Goal: Information Seeking & Learning: Compare options

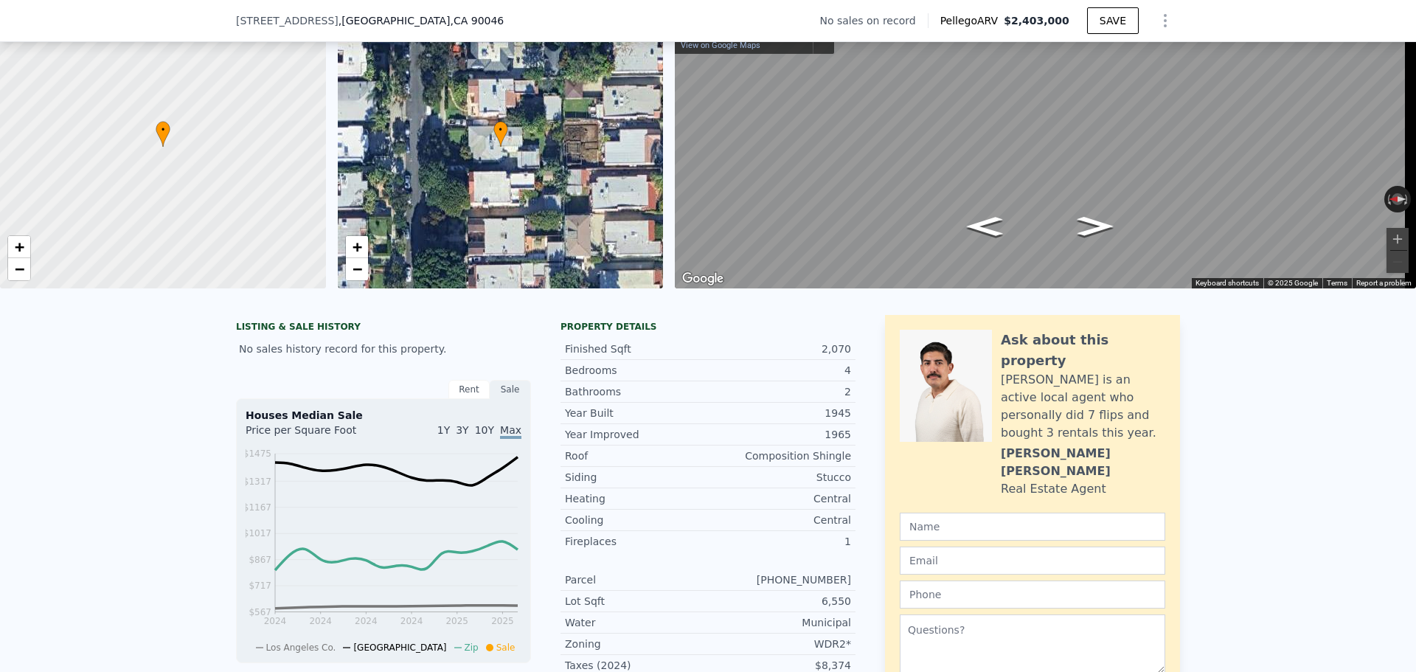
scroll to position [216, 0]
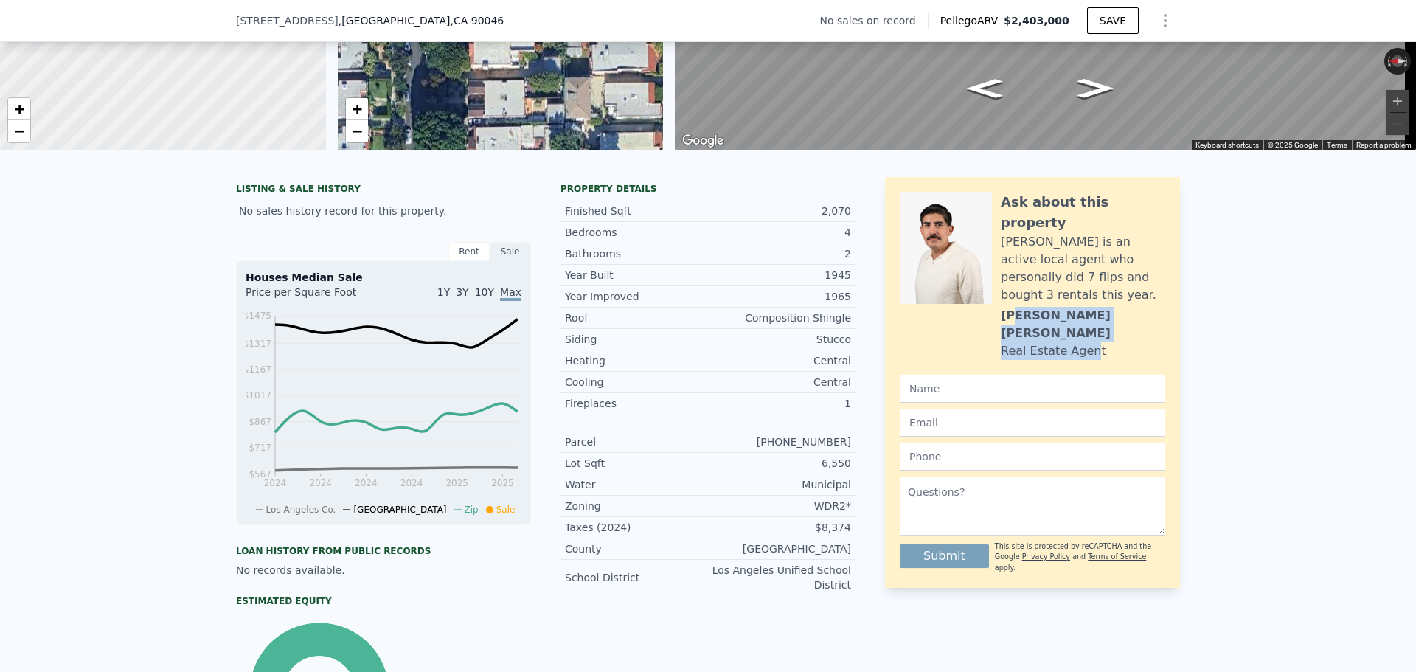
drag, startPoint x: 1080, startPoint y: 291, endPoint x: 1009, endPoint y: 288, distance: 70.9
click at [1009, 288] on div "Ask about this property [PERSON_NAME] is an active local agent who personally d…" at bounding box center [1083, 276] width 164 height 168
click at [1009, 307] on div "[PERSON_NAME]" at bounding box center [1083, 324] width 164 height 35
click at [1001, 307] on div "[PERSON_NAME]" at bounding box center [1083, 324] width 164 height 35
drag, startPoint x: 996, startPoint y: 288, endPoint x: 1069, endPoint y: 285, distance: 73.1
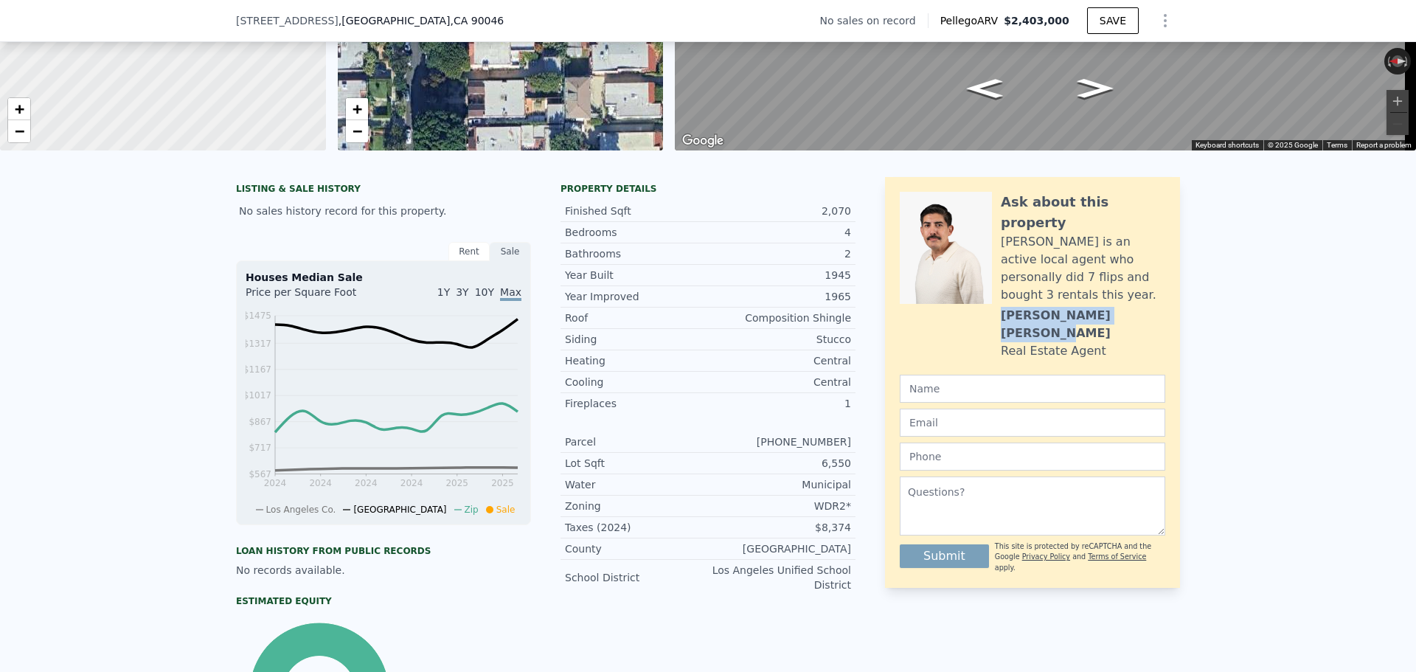
click at [1069, 307] on div "[PERSON_NAME]" at bounding box center [1083, 324] width 164 height 35
click at [473, 261] on div "Rent" at bounding box center [468, 251] width 41 height 19
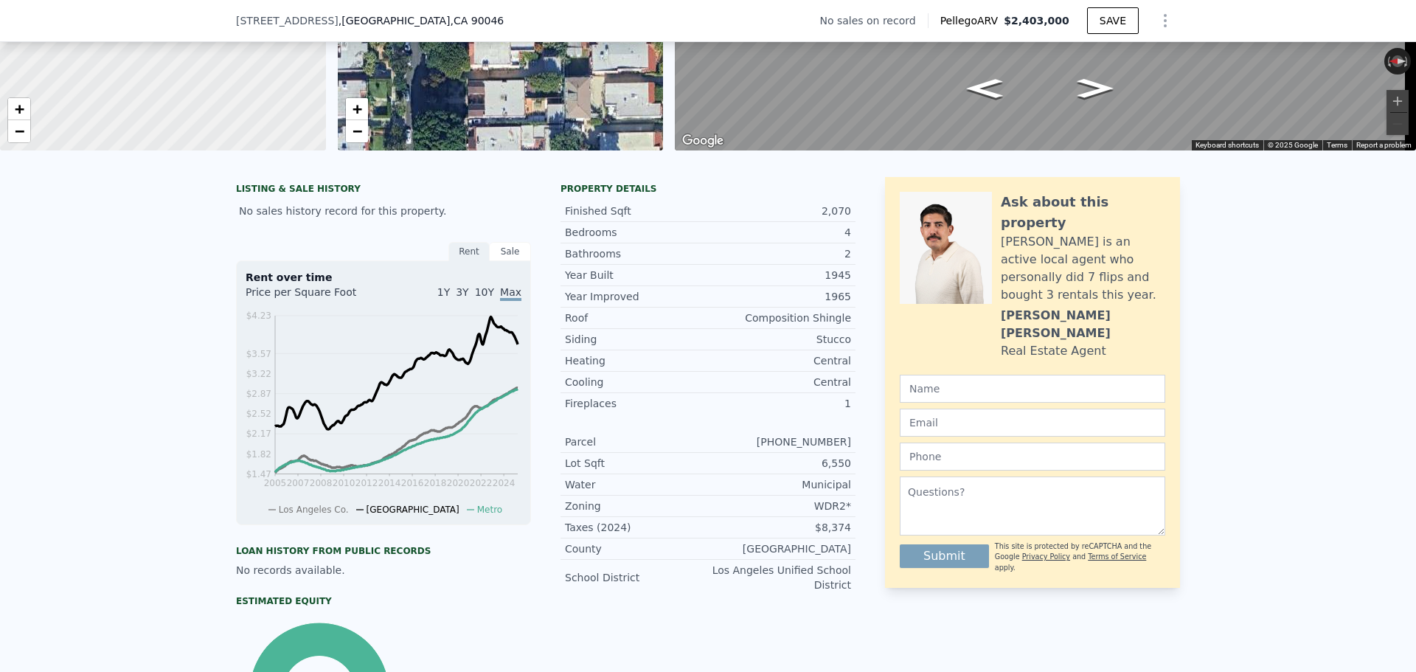
click at [510, 261] on div "Sale" at bounding box center [510, 251] width 41 height 19
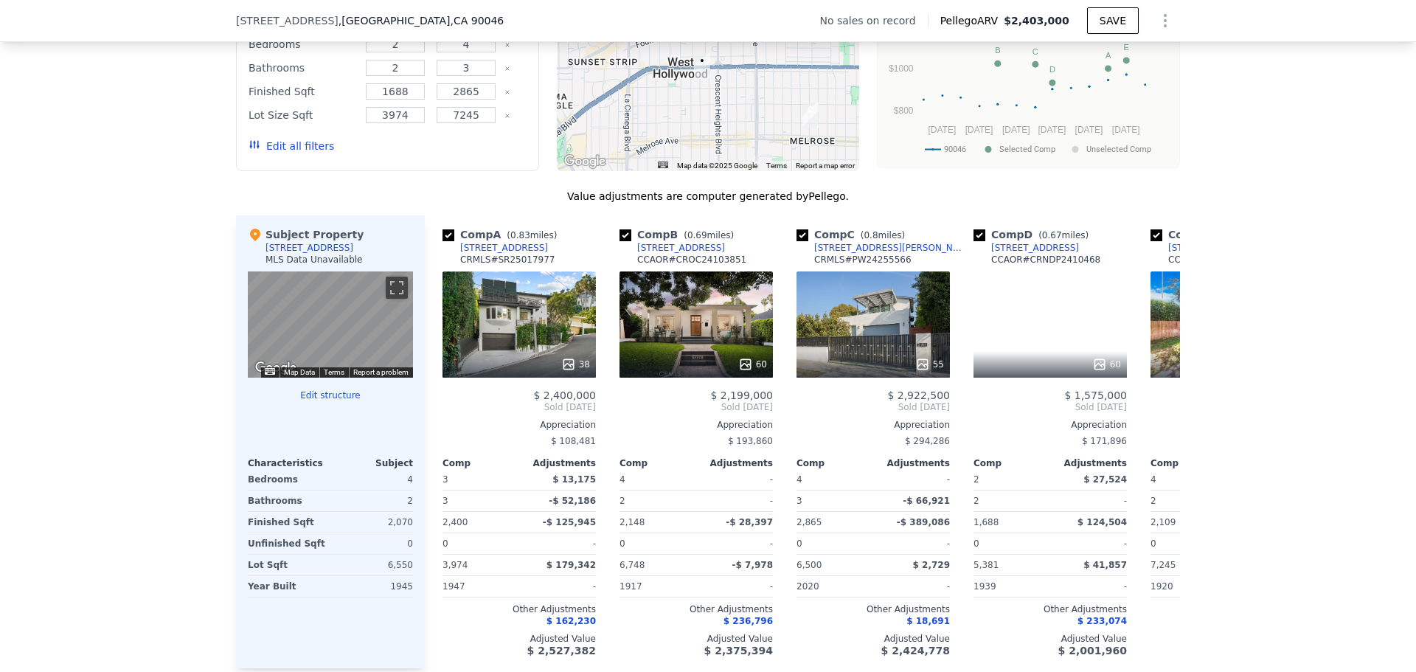
scroll to position [1254, 0]
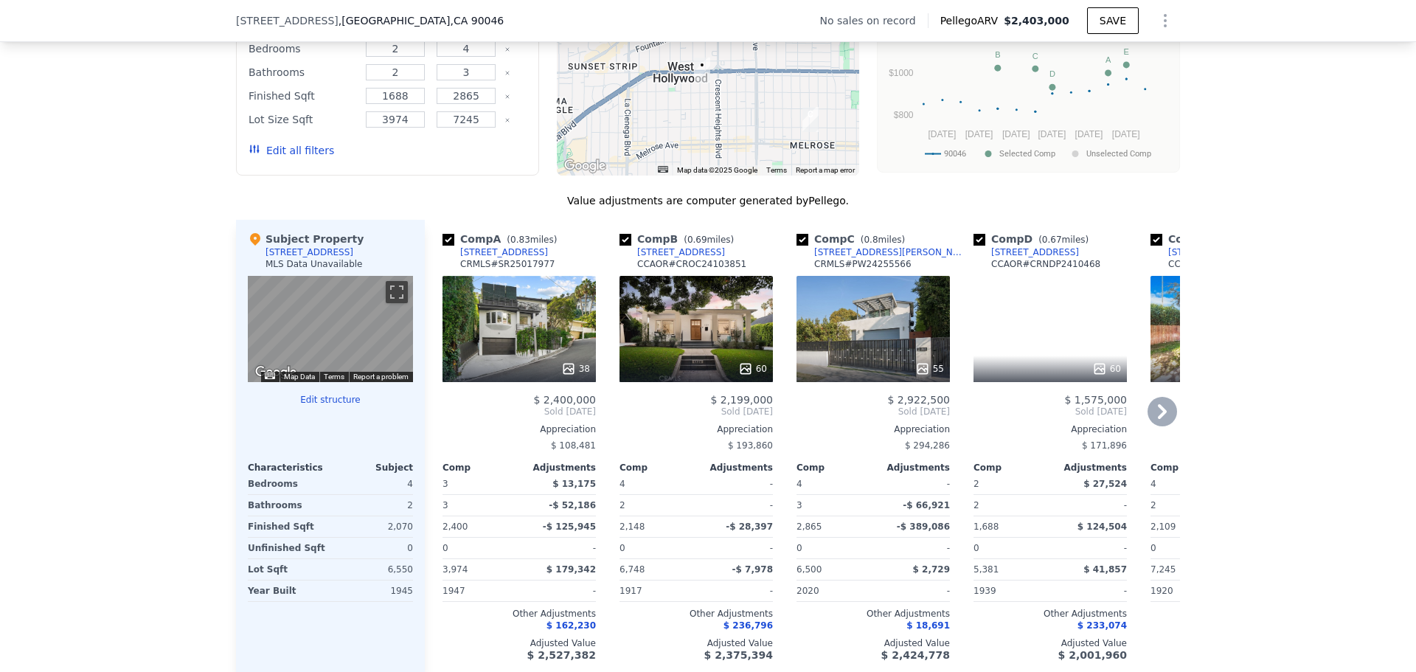
click at [557, 328] on div "38" at bounding box center [519, 329] width 153 height 106
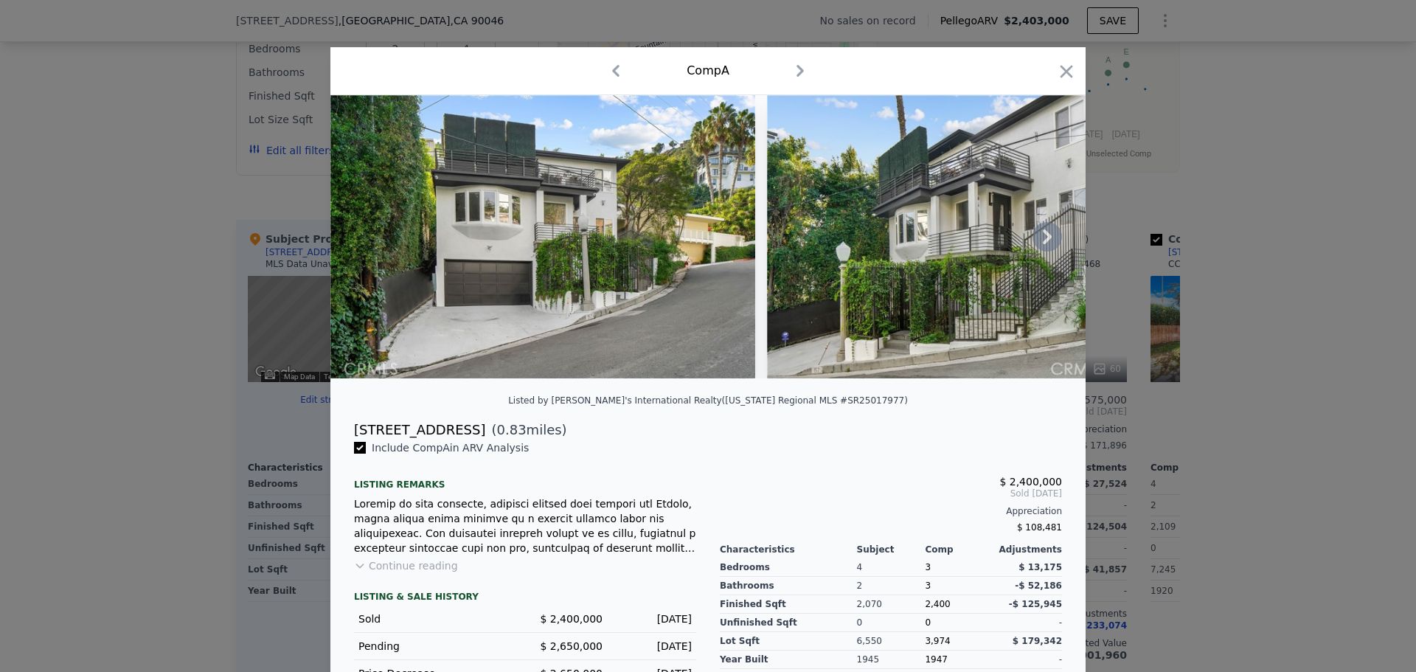
click at [1044, 245] on icon at bounding box center [1048, 237] width 30 height 30
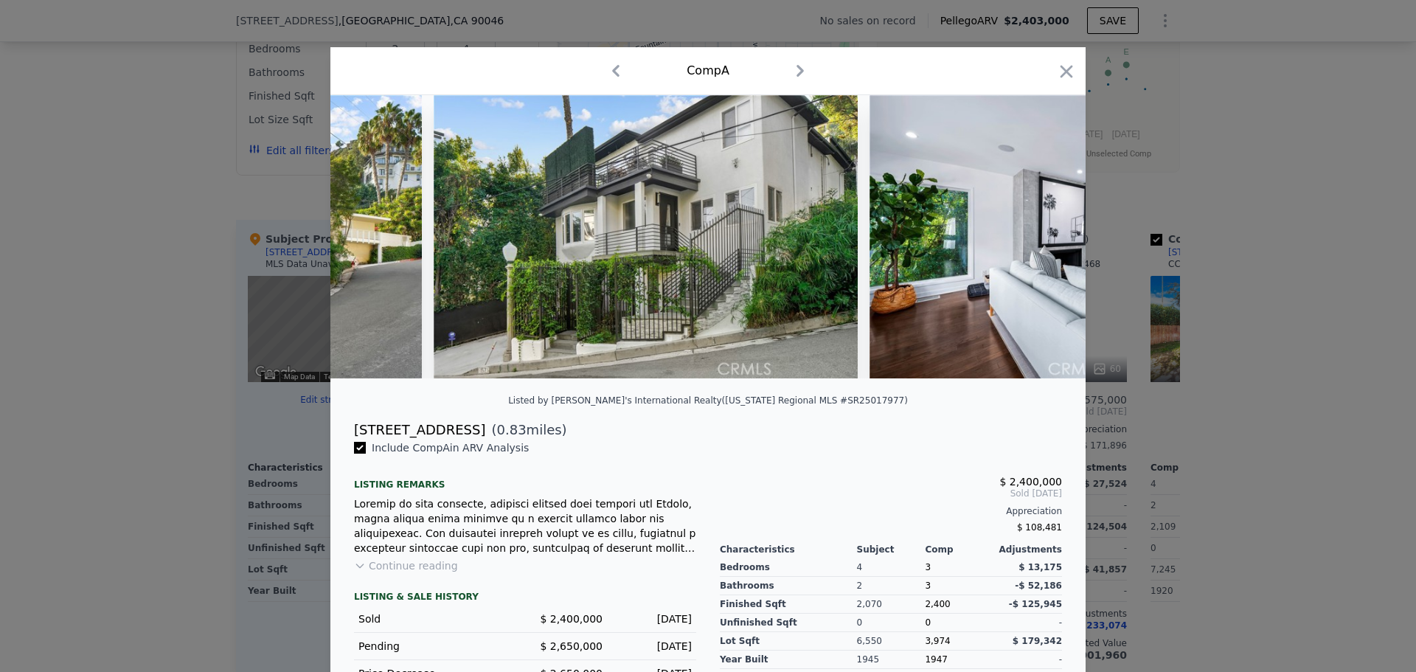
scroll to position [0, 354]
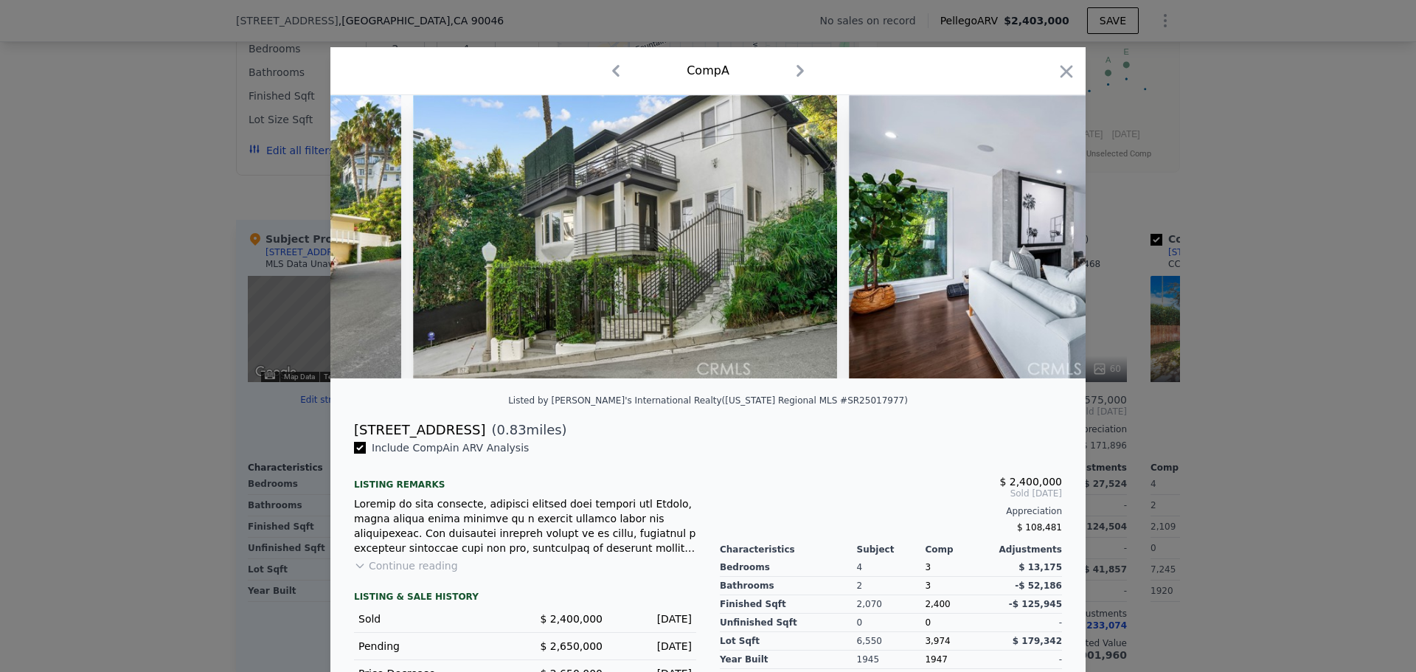
click at [1044, 245] on div at bounding box center [707, 236] width 755 height 283
click at [1044, 240] on icon at bounding box center [1047, 236] width 9 height 15
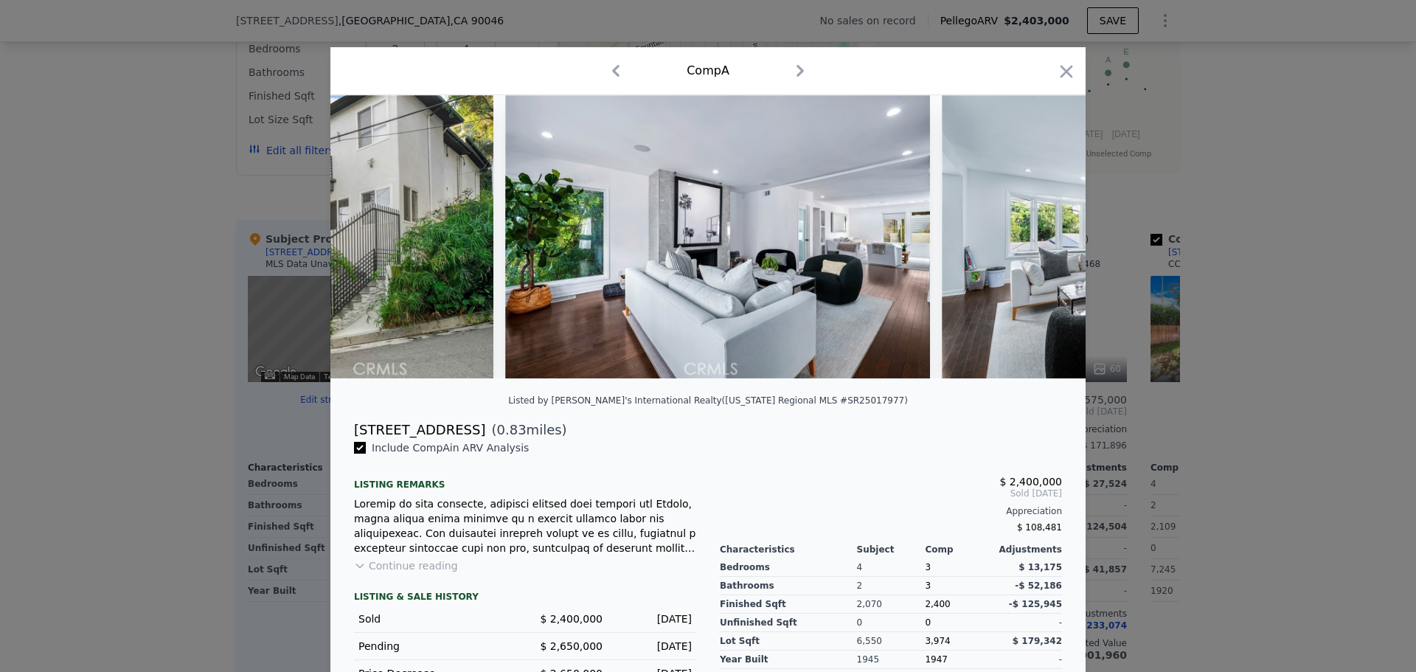
scroll to position [0, 708]
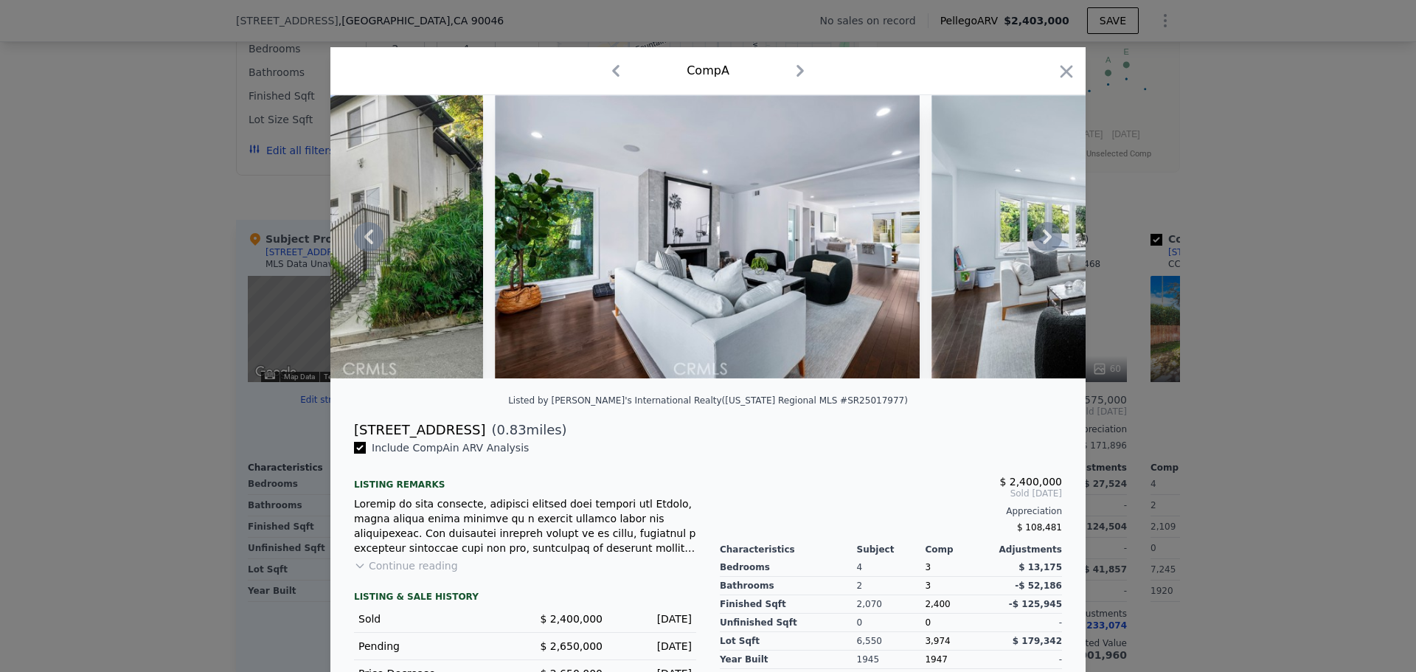
click at [1044, 240] on icon at bounding box center [1047, 236] width 9 height 15
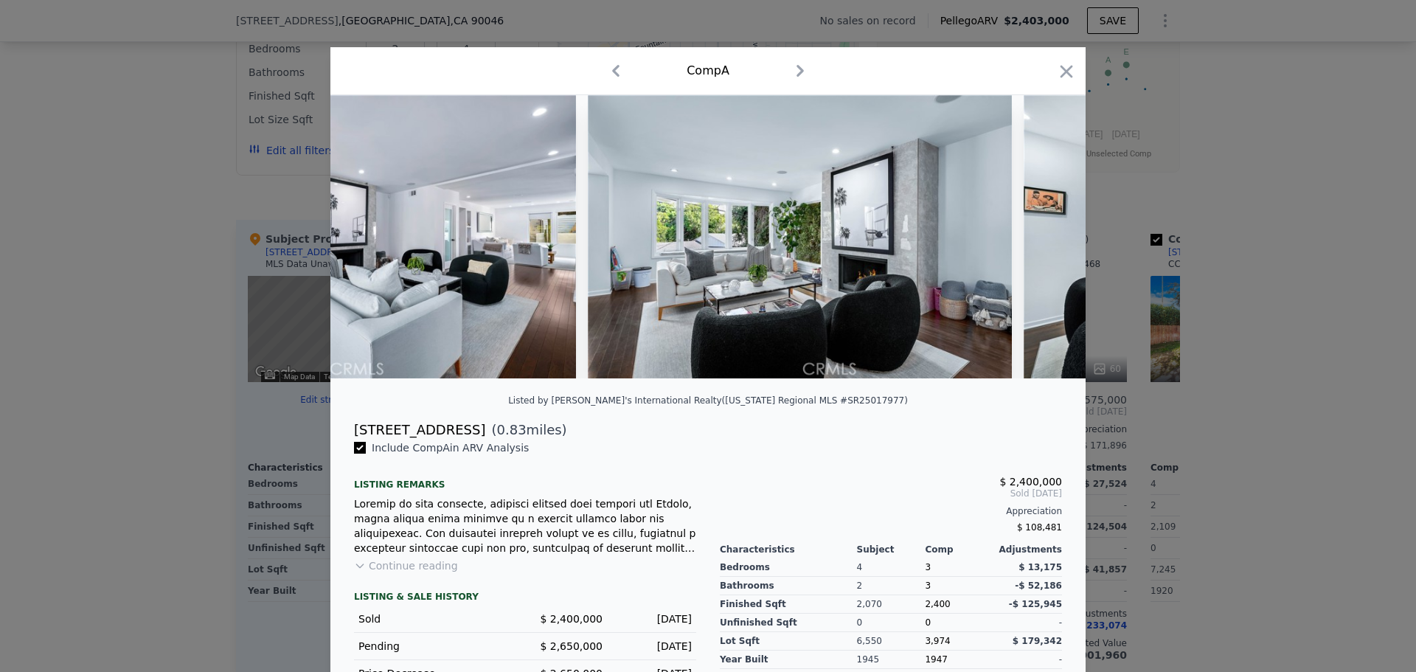
scroll to position [0, 1062]
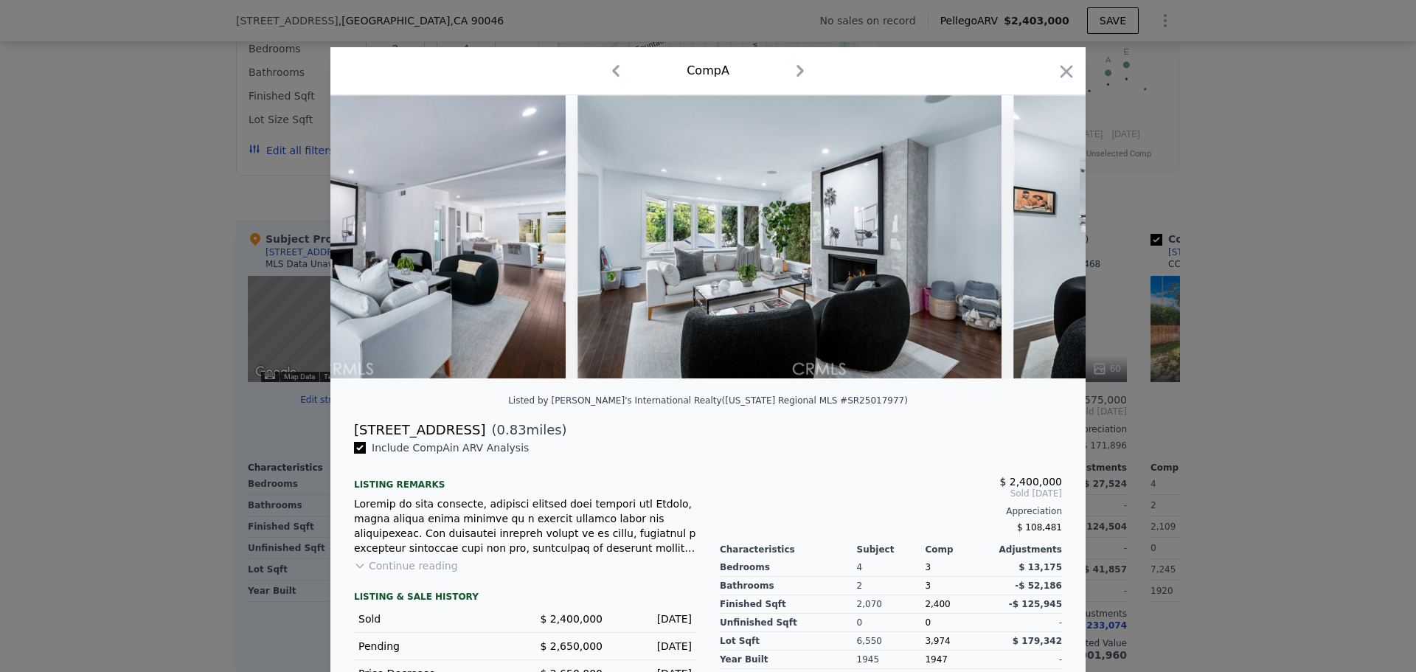
click at [1044, 240] on img at bounding box center [1225, 236] width 425 height 283
drag, startPoint x: 448, startPoint y: 437, endPoint x: 400, endPoint y: 431, distance: 49.0
click at [400, 431] on div "[STREET_ADDRESS] ( 0.83 miles)" at bounding box center [708, 430] width 732 height 21
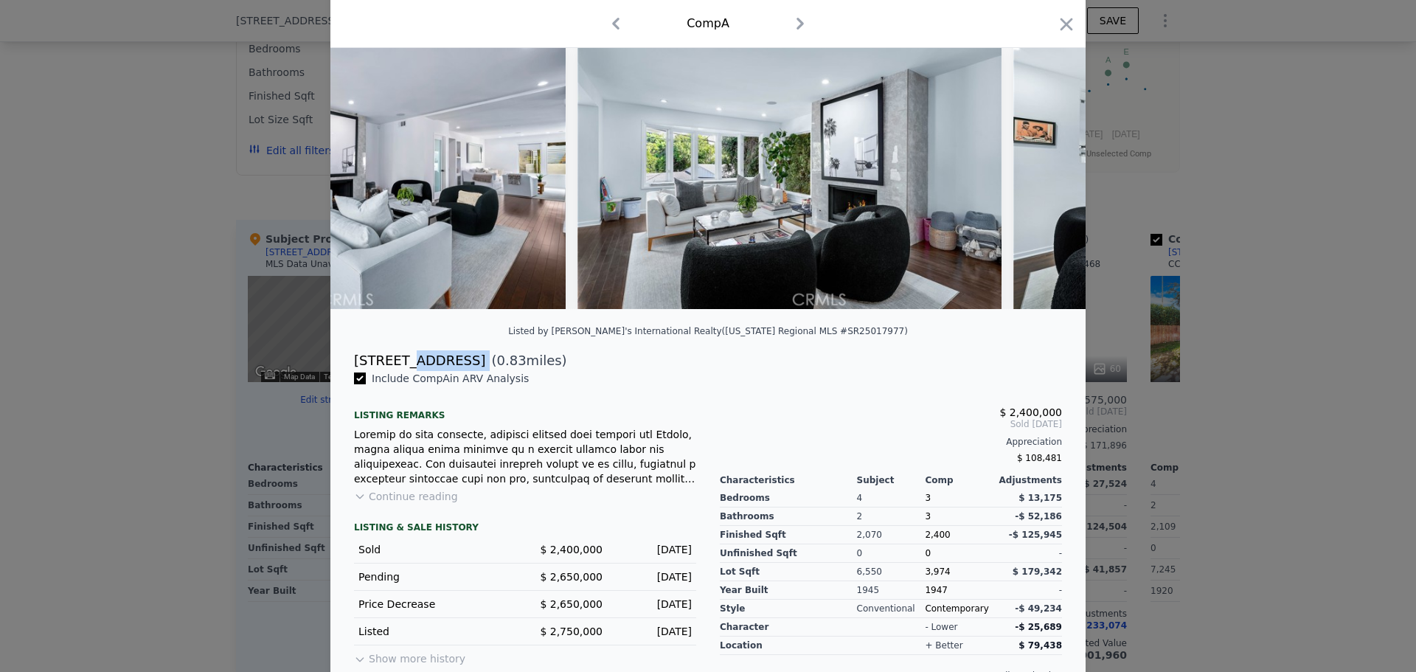
scroll to position [74, 0]
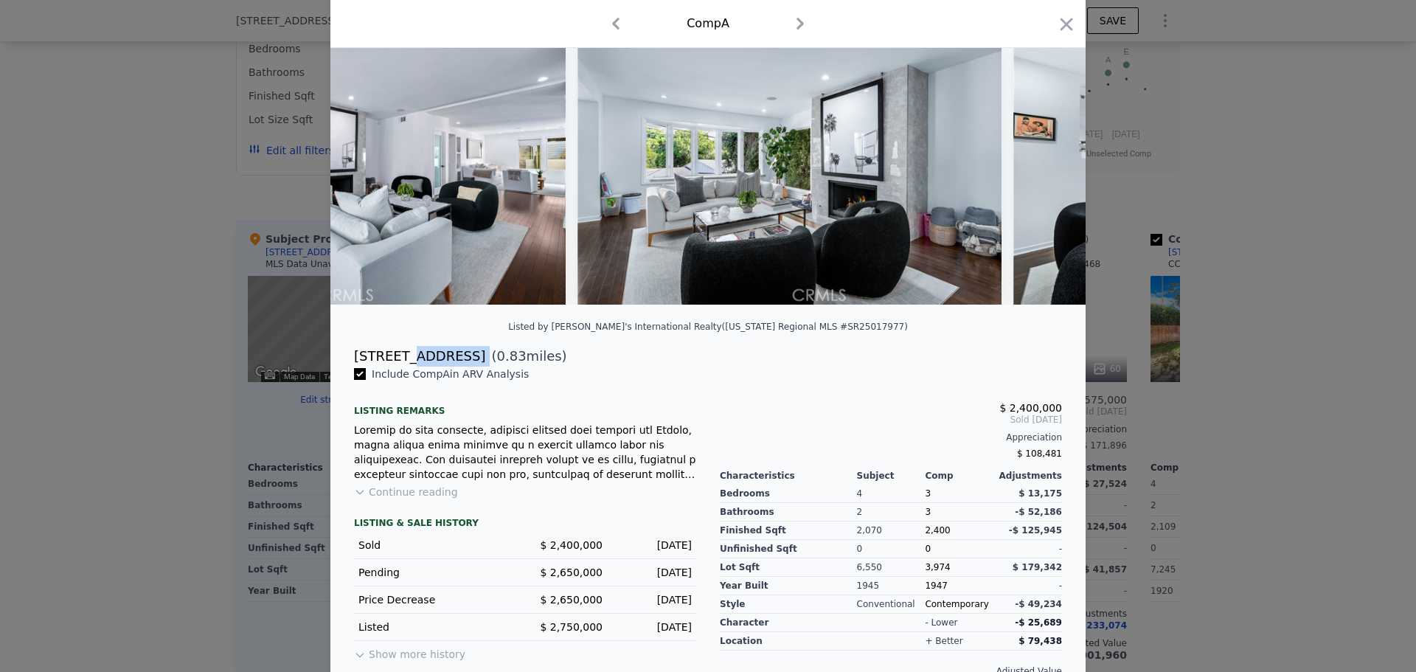
click at [485, 367] on span "( 0.83 miles)" at bounding box center [525, 356] width 81 height 21
drag, startPoint x: 445, startPoint y: 365, endPoint x: 347, endPoint y: 361, distance: 98.9
click at [347, 361] on div "[STREET_ADDRESS] ( 0.83 miles)" at bounding box center [708, 356] width 732 height 21
click at [800, 22] on icon "button" at bounding box center [800, 24] width 24 height 24
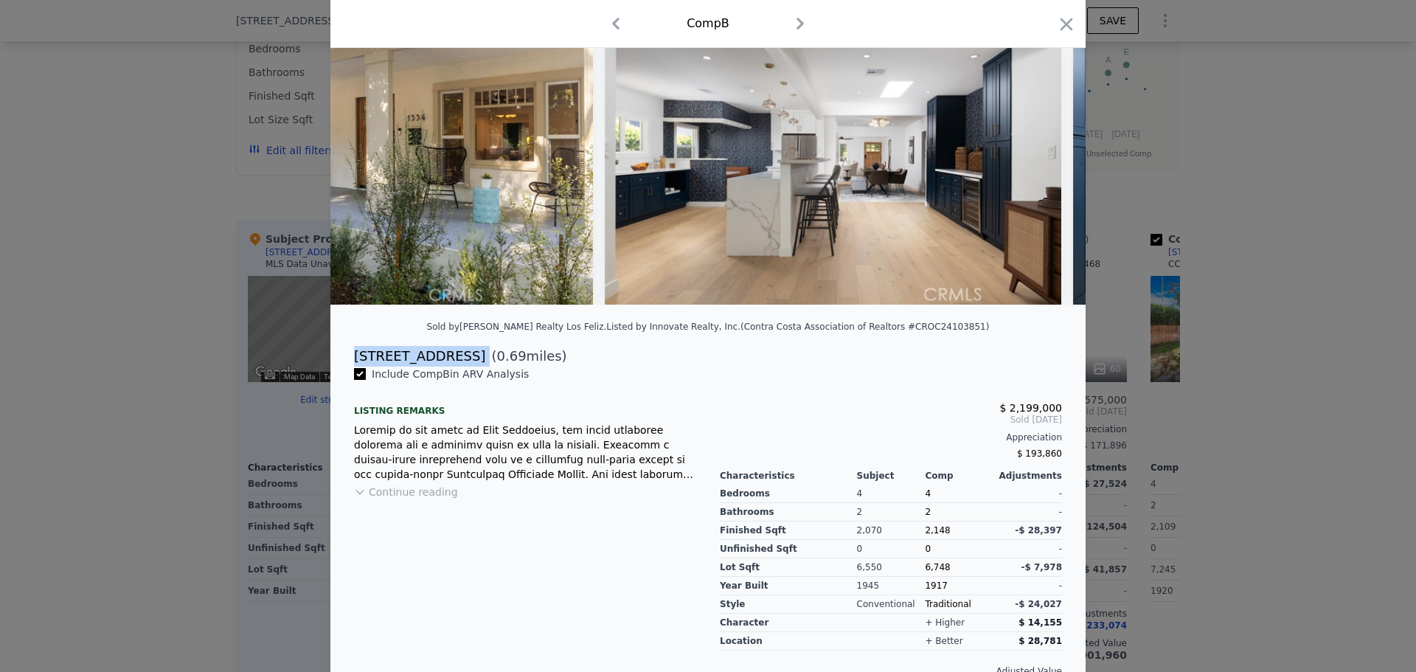
scroll to position [0, 391]
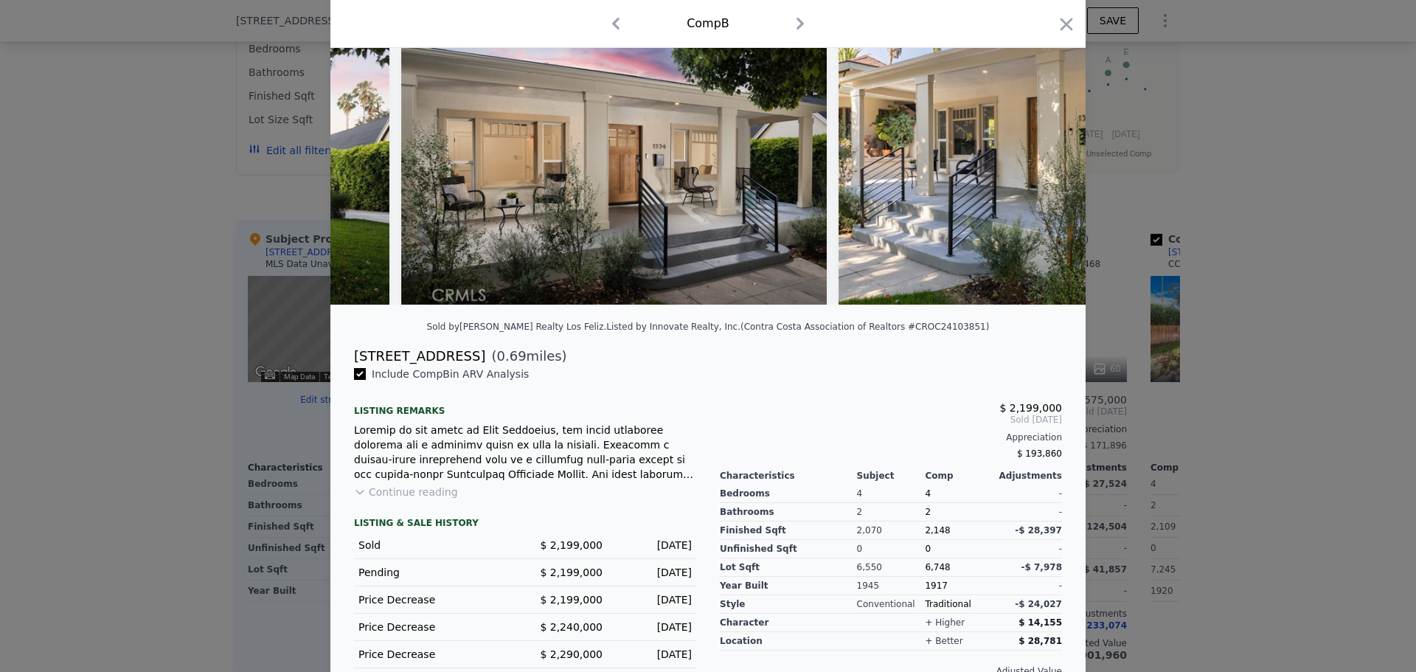
click at [522, 381] on div "Include Comp B in ARV Analysis" at bounding box center [525, 374] width 342 height 15
drag, startPoint x: 471, startPoint y: 366, endPoint x: 350, endPoint y: 364, distance: 121.0
click at [350, 364] on div "[STREET_ADDRESS] ( 0.69 miles)" at bounding box center [708, 356] width 732 height 21
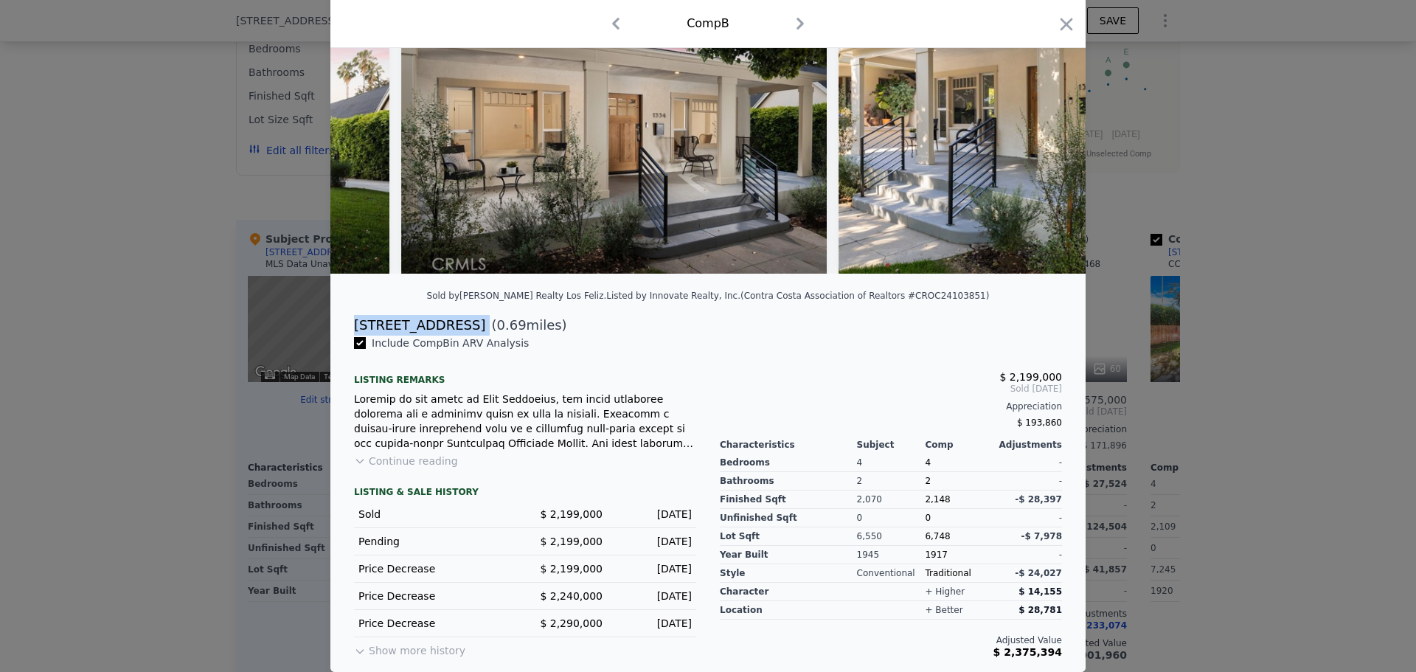
scroll to position [115, 0]
click at [407, 651] on button "Show more history" at bounding box center [409, 647] width 111 height 21
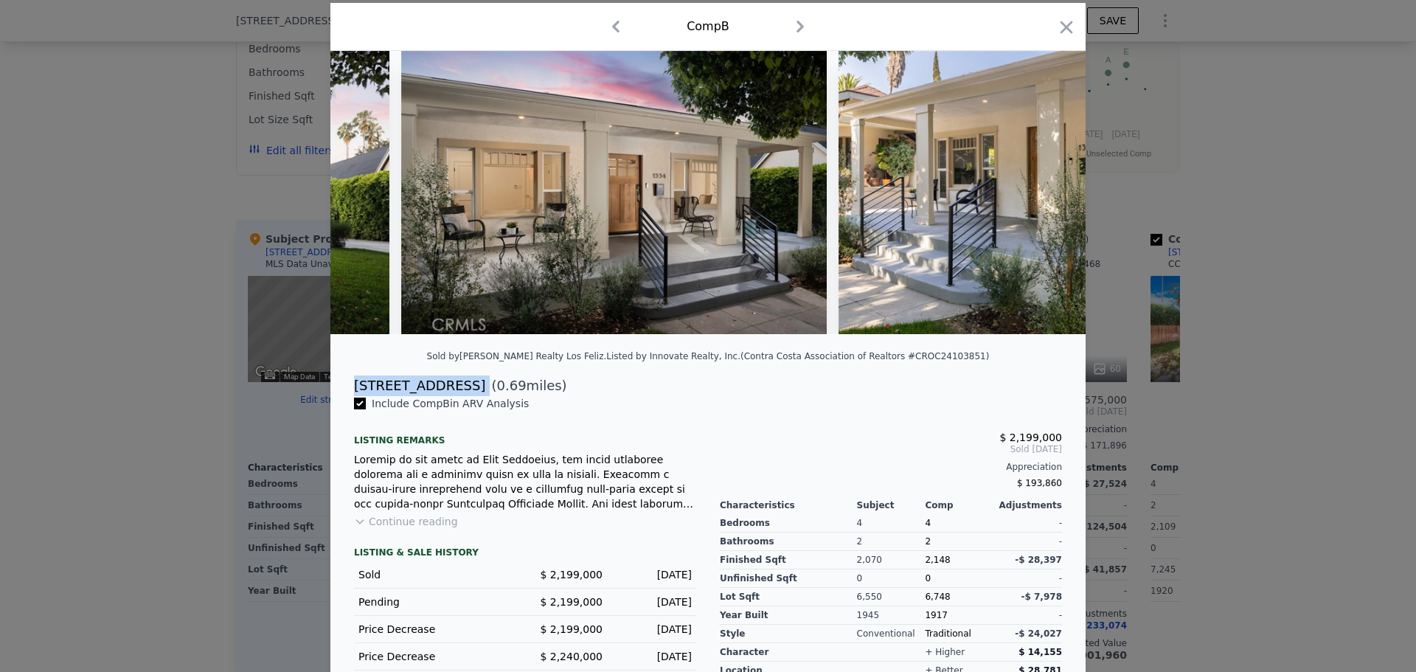
scroll to position [0, 0]
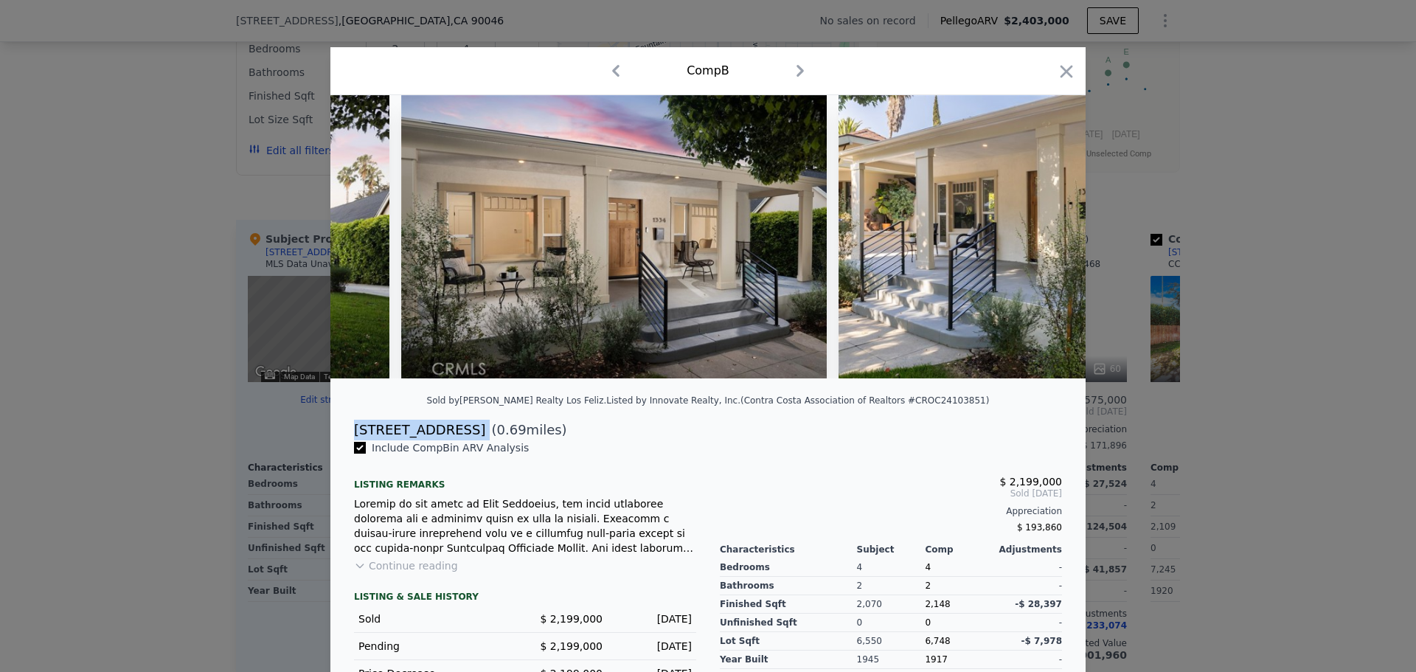
click at [797, 72] on icon "button" at bounding box center [800, 71] width 7 height 12
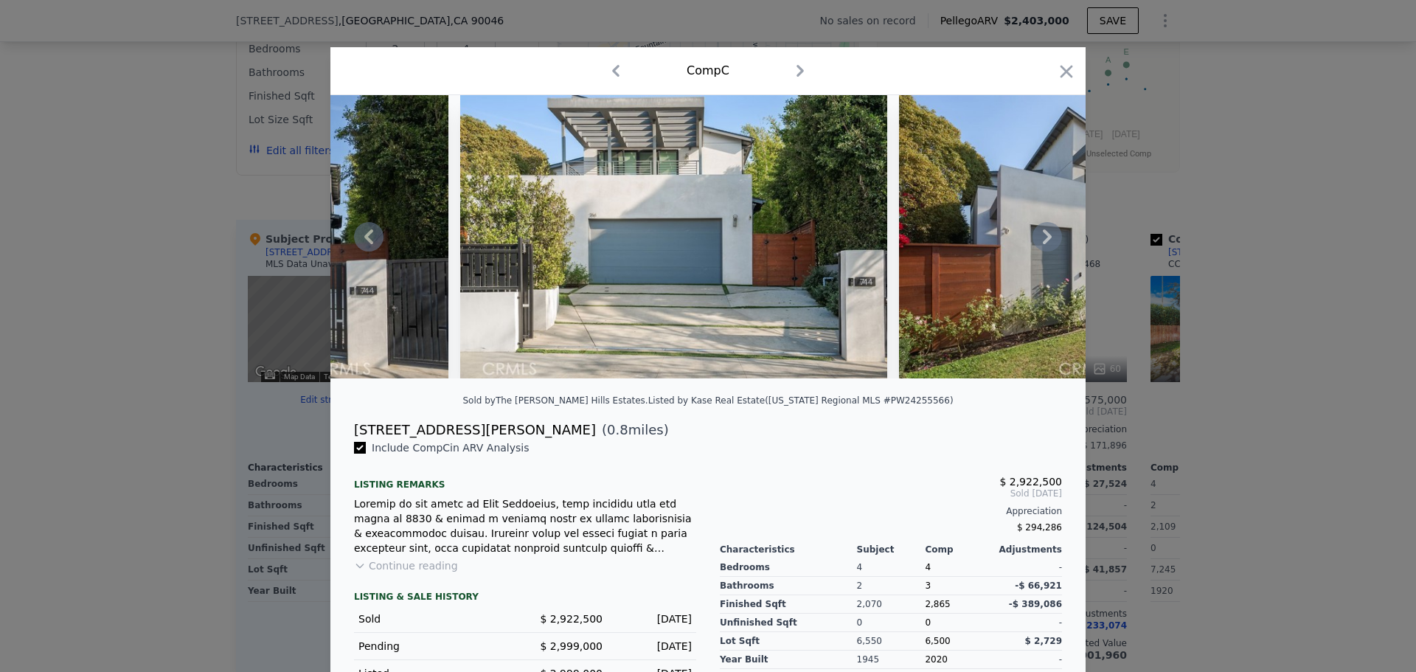
click at [1047, 243] on icon at bounding box center [1048, 237] width 30 height 30
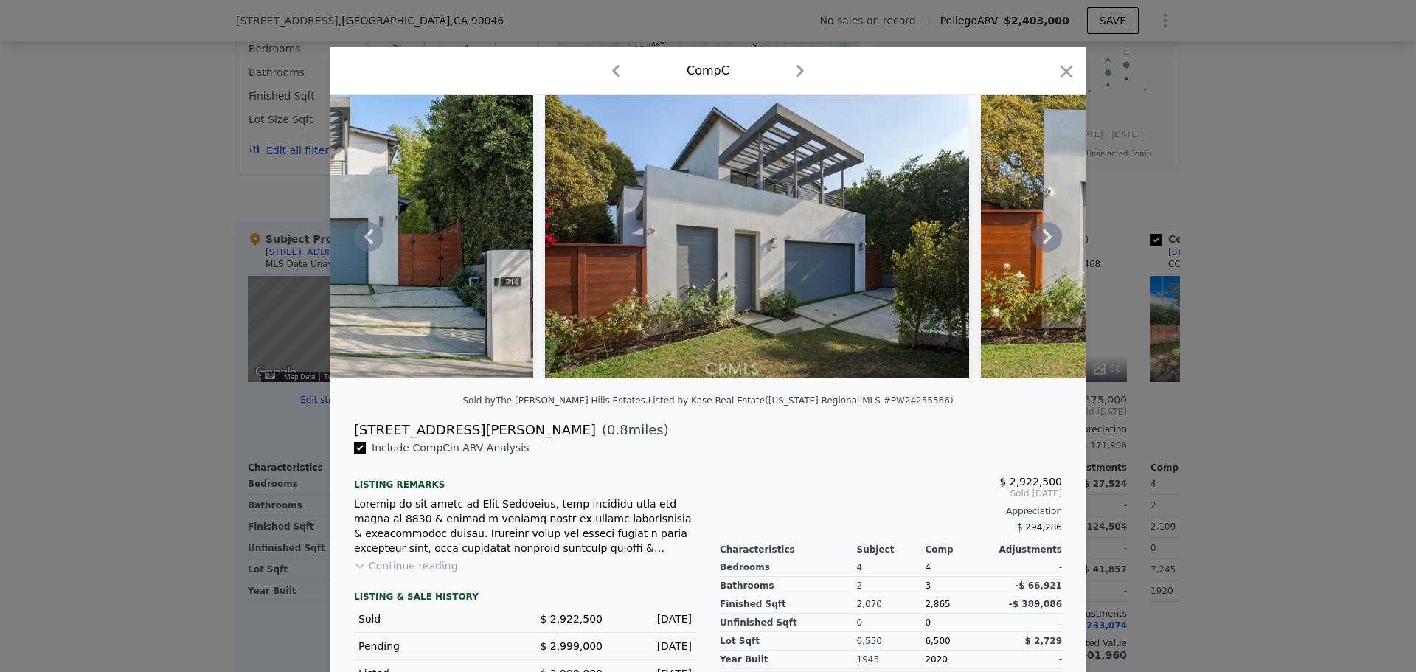
click at [1047, 243] on icon at bounding box center [1048, 237] width 30 height 30
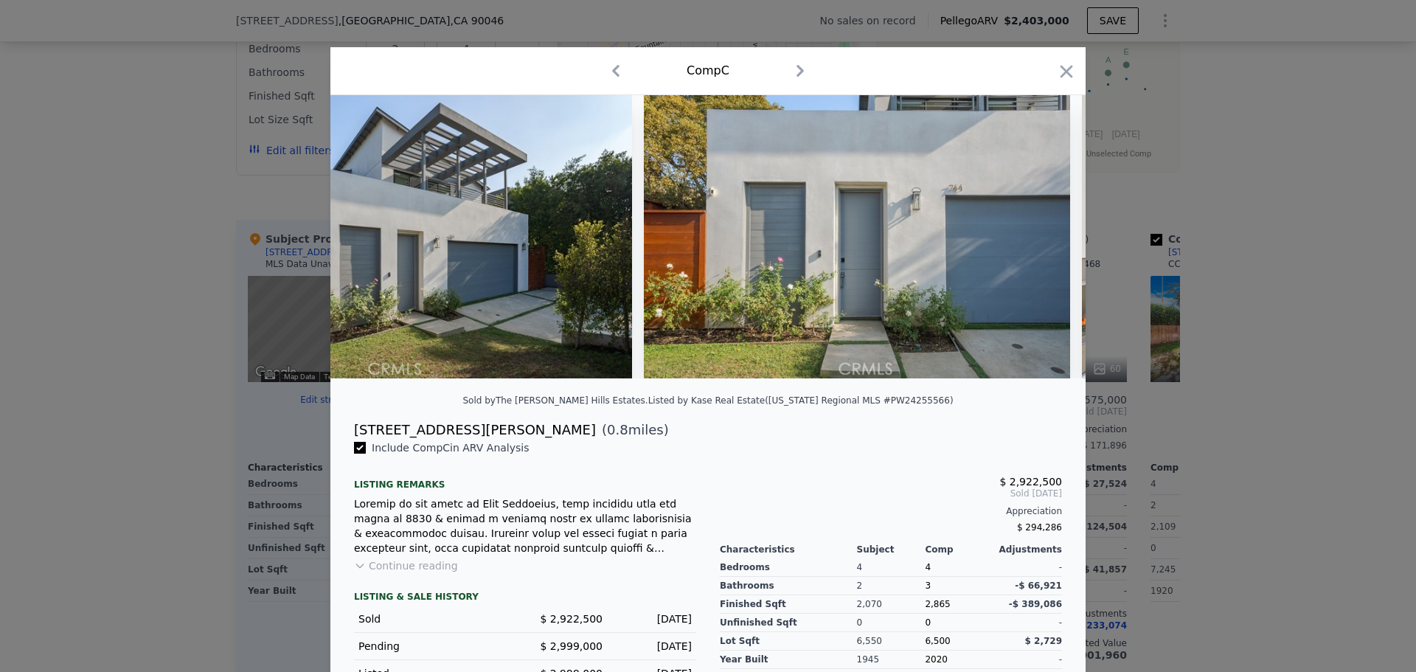
scroll to position [0, 1021]
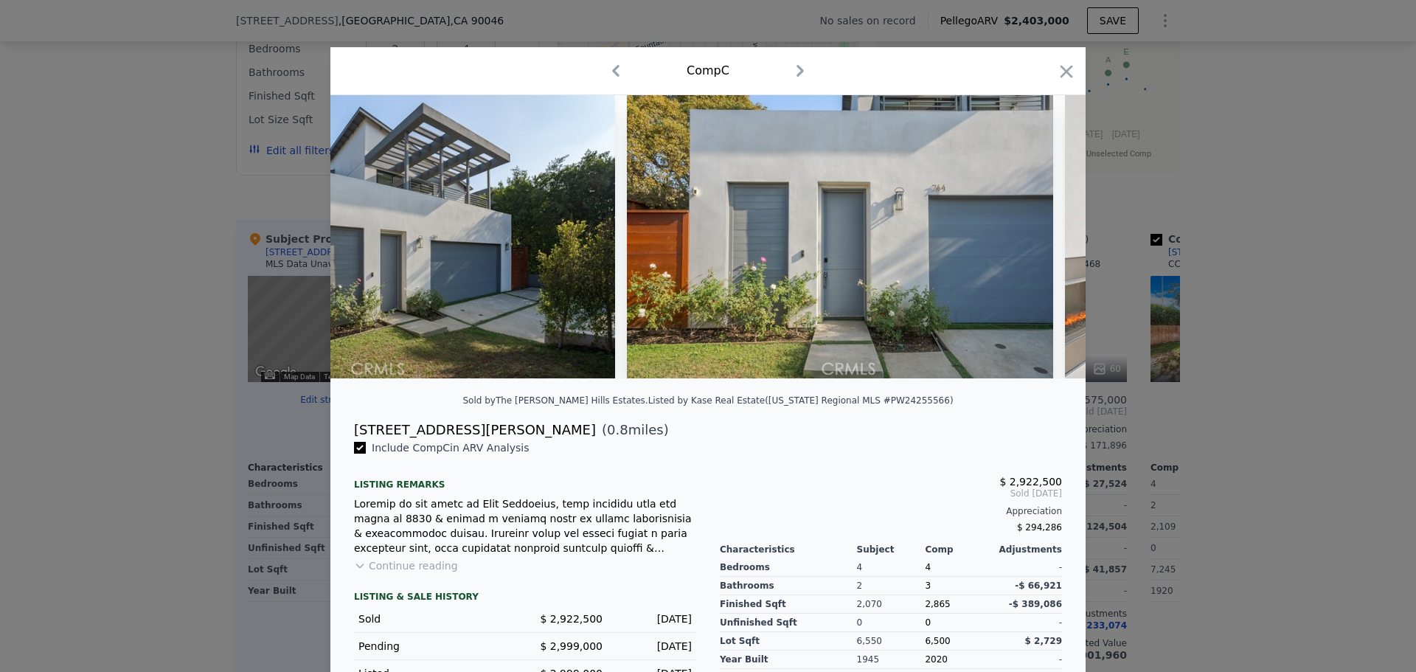
click at [1047, 243] on img at bounding box center [840, 236] width 426 height 283
click at [1047, 238] on icon at bounding box center [1048, 237] width 30 height 30
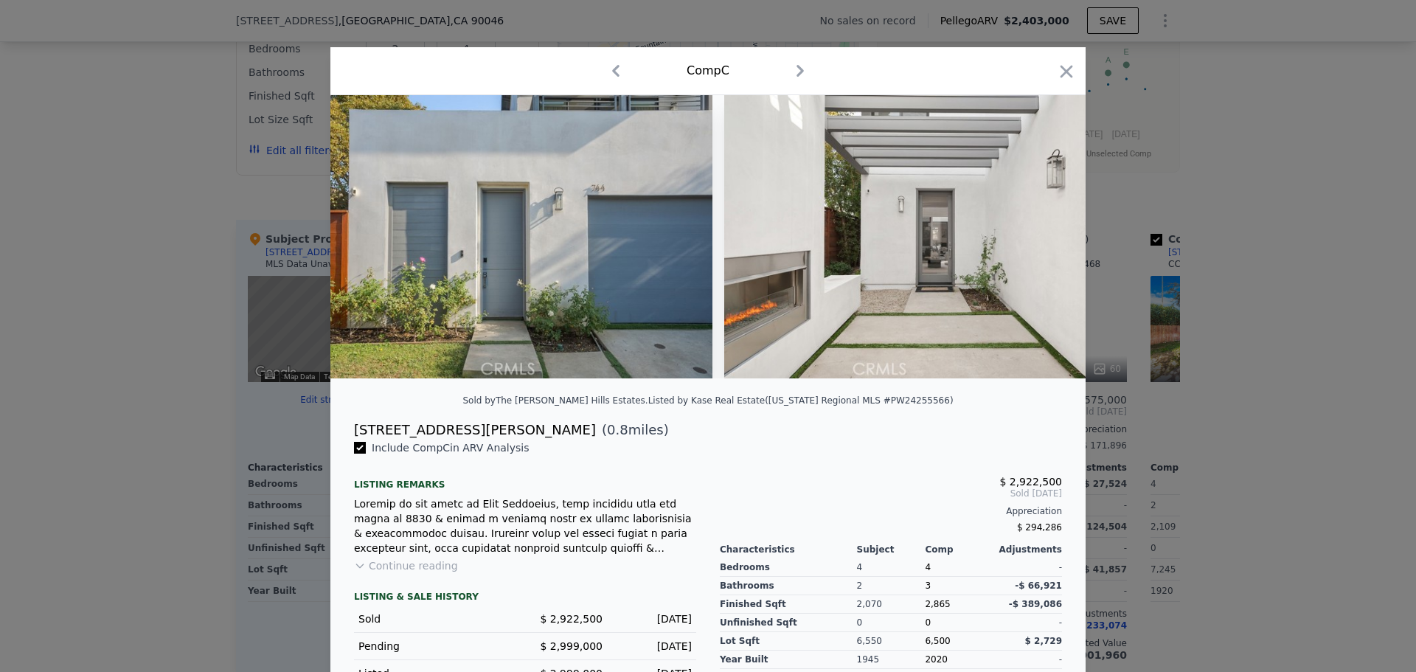
scroll to position [0, 1375]
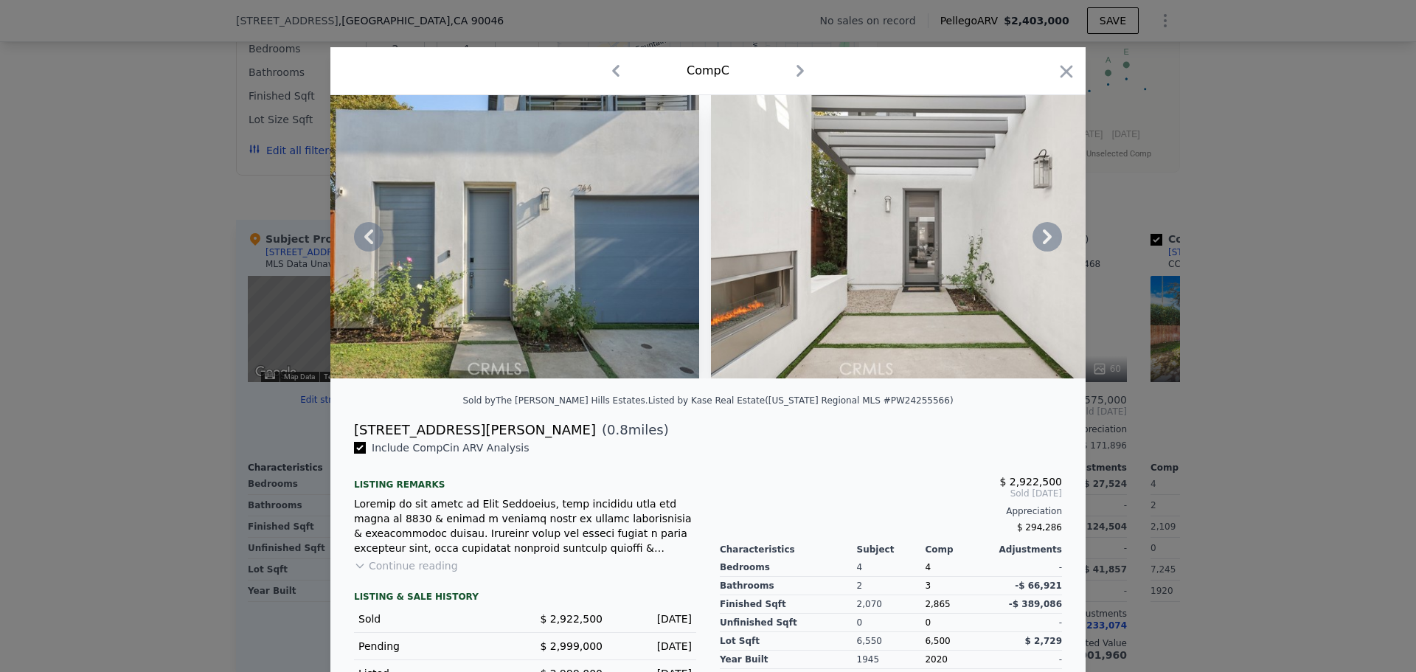
click at [1047, 238] on icon at bounding box center [1048, 237] width 30 height 30
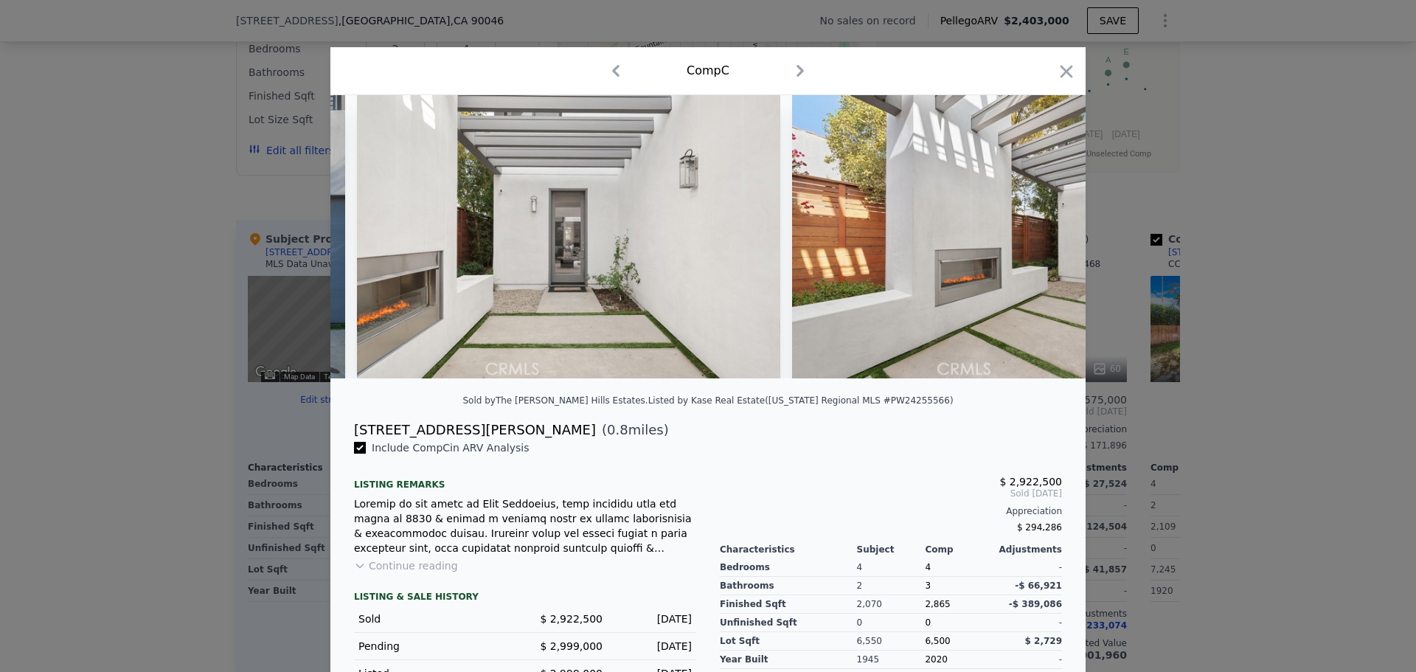
click at [1047, 238] on div at bounding box center [707, 236] width 755 height 283
click at [1047, 238] on icon at bounding box center [1048, 237] width 30 height 30
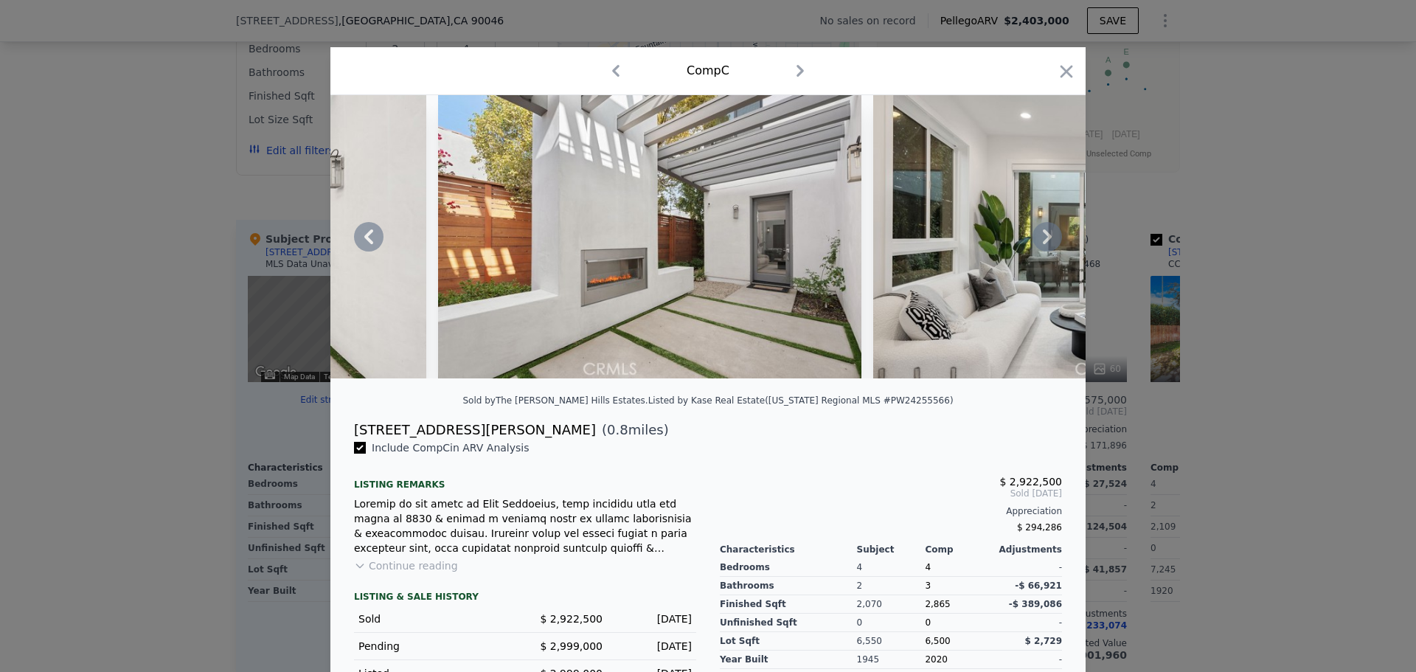
click at [1047, 238] on icon at bounding box center [1048, 237] width 30 height 30
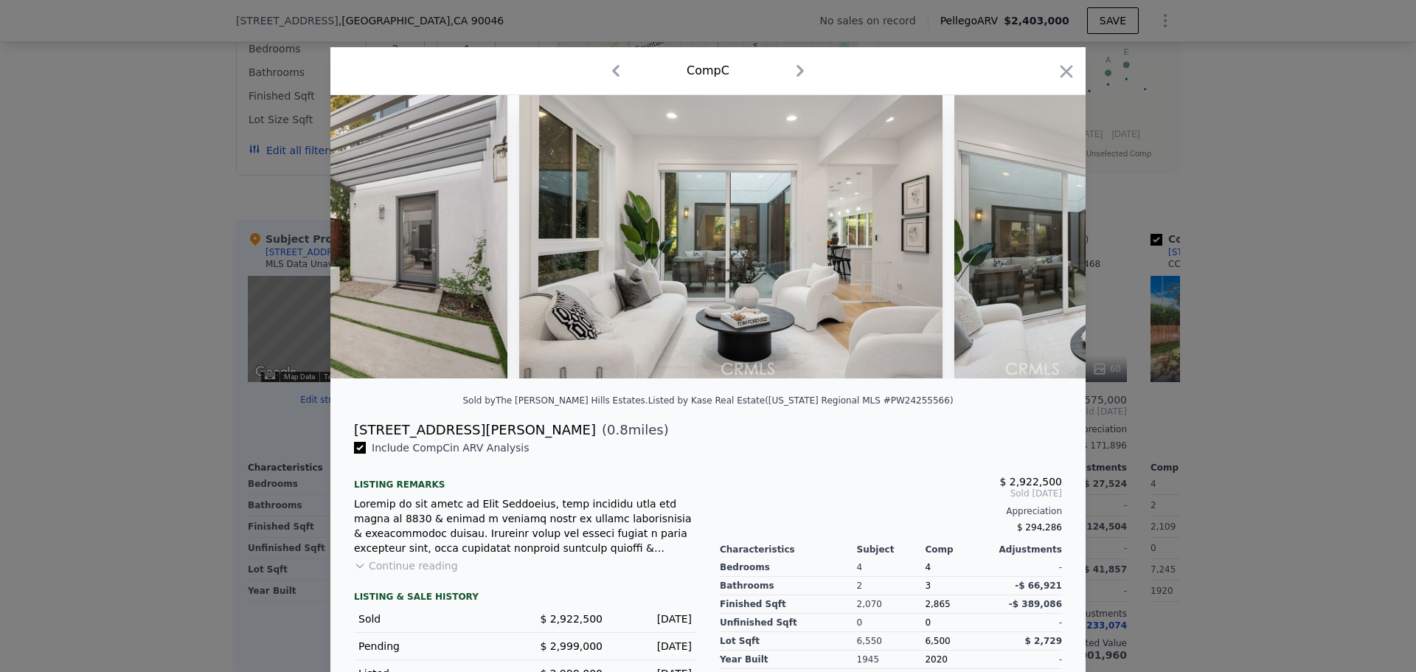
click at [1047, 238] on img at bounding box center [1165, 236] width 423 height 283
click at [1047, 238] on icon at bounding box center [1048, 237] width 30 height 30
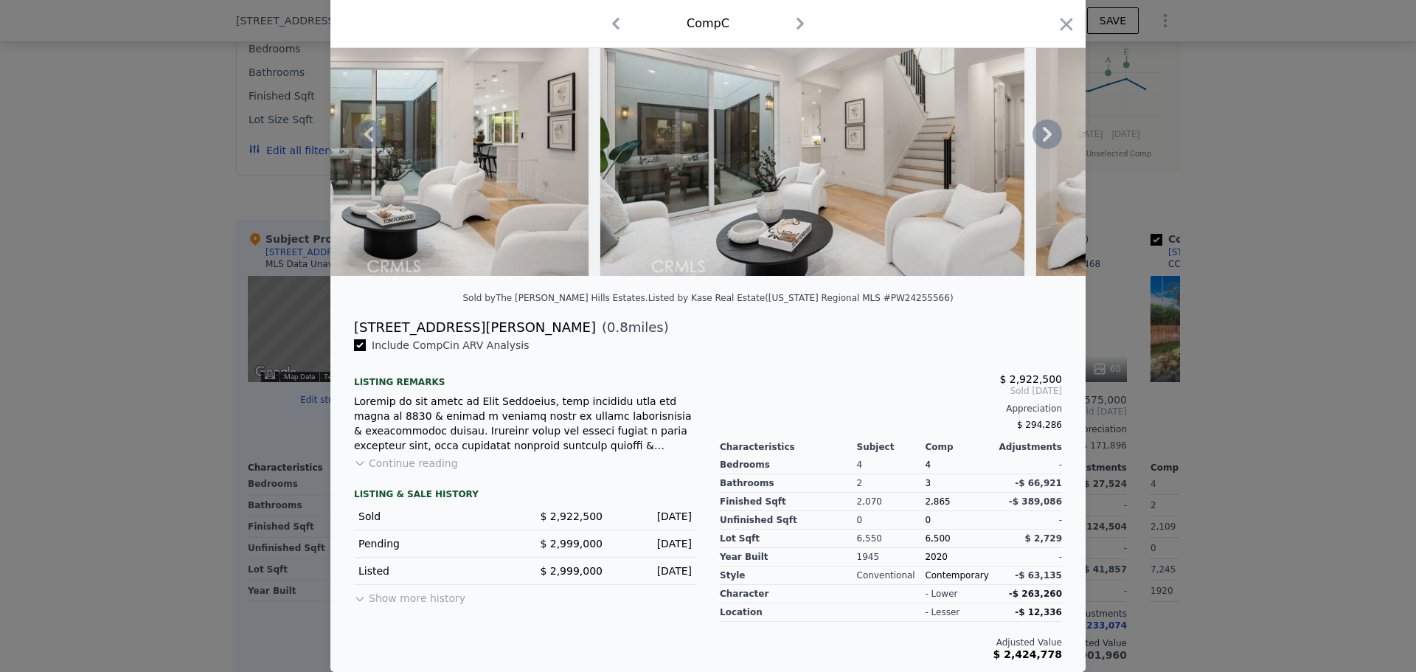
scroll to position [114, 0]
click at [415, 600] on button "Show more history" at bounding box center [409, 595] width 111 height 21
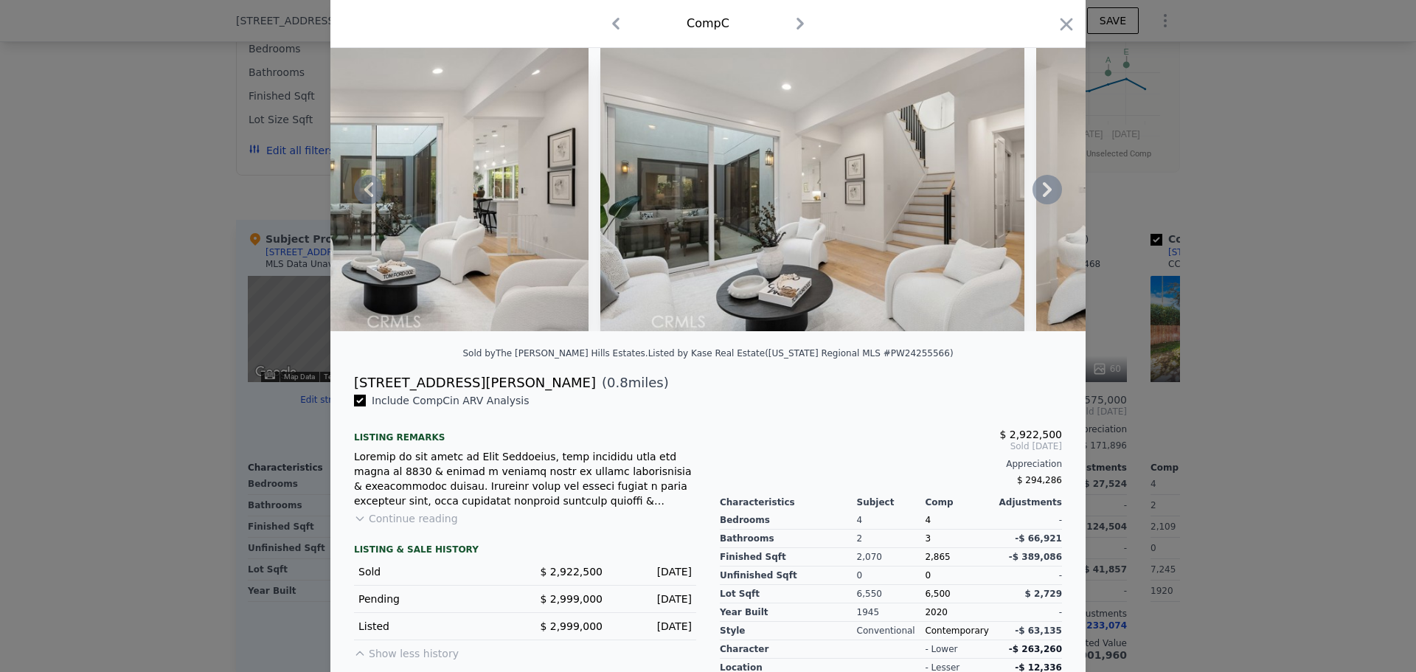
scroll to position [40, 0]
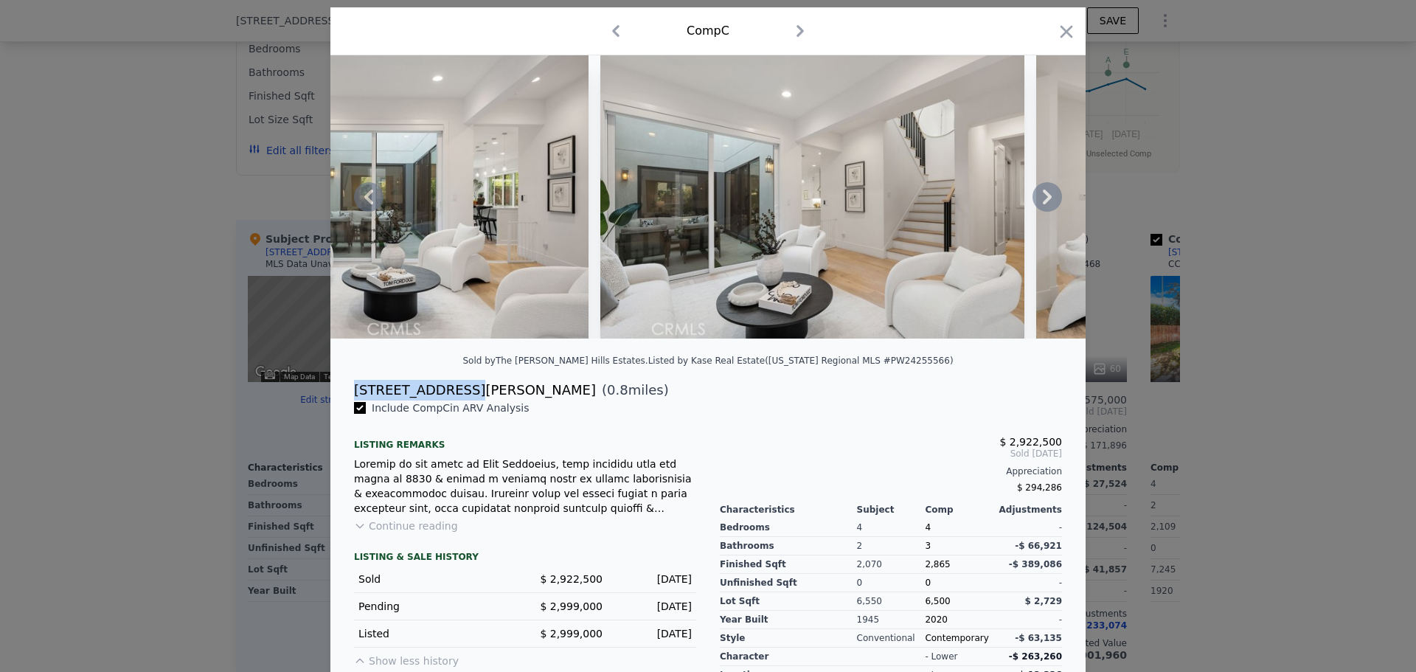
drag, startPoint x: 454, startPoint y: 403, endPoint x: 343, endPoint y: 406, distance: 111.4
click at [343, 400] on div "[STREET_ADDRESS][PERSON_NAME] ( 0.8 miles)" at bounding box center [708, 390] width 732 height 21
click at [1033, 211] on icon at bounding box center [1048, 197] width 30 height 30
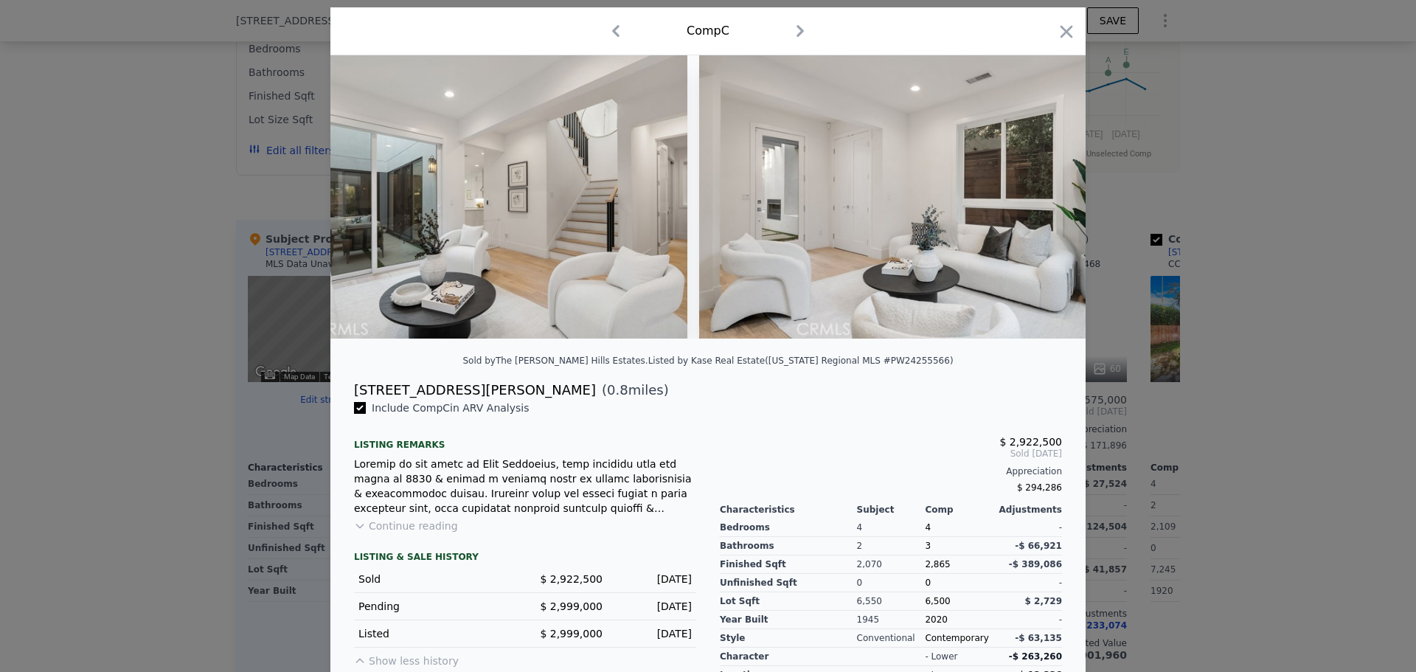
scroll to position [0, 3145]
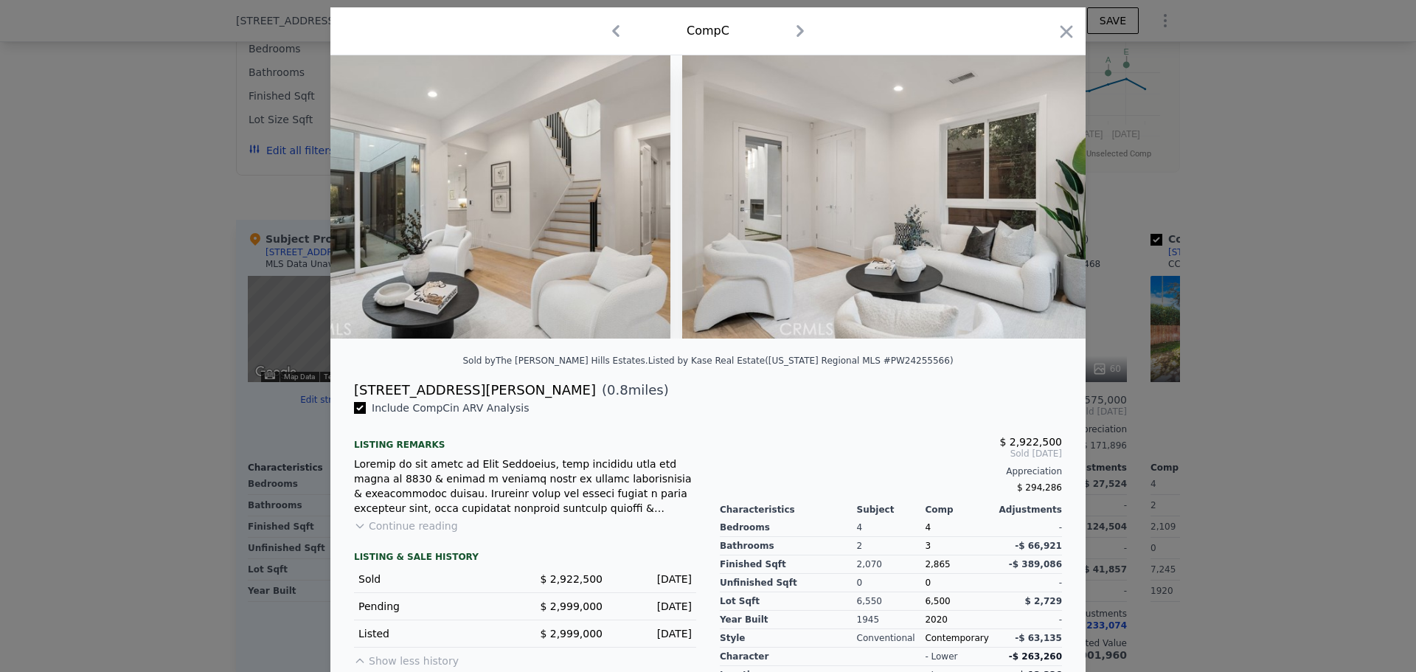
click at [802, 30] on icon "button" at bounding box center [800, 31] width 24 height 24
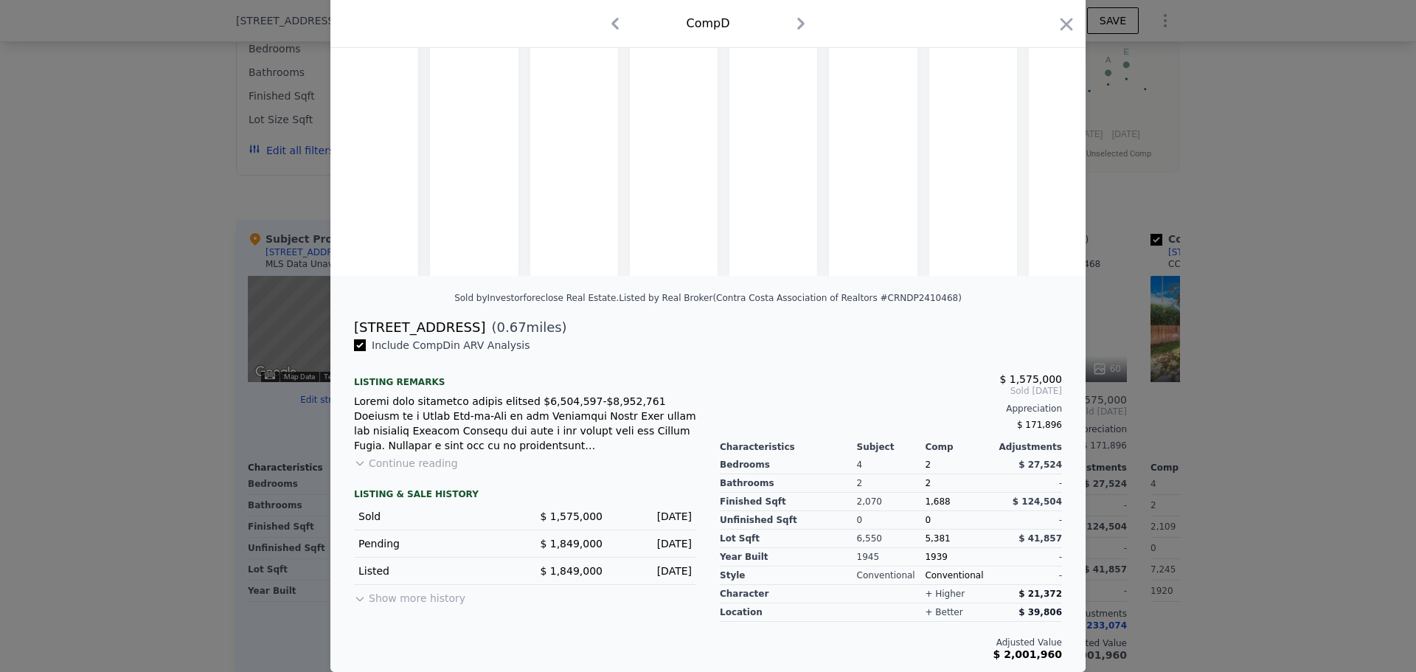
scroll to position [114, 0]
click at [403, 604] on button "Show more history" at bounding box center [409, 595] width 111 height 21
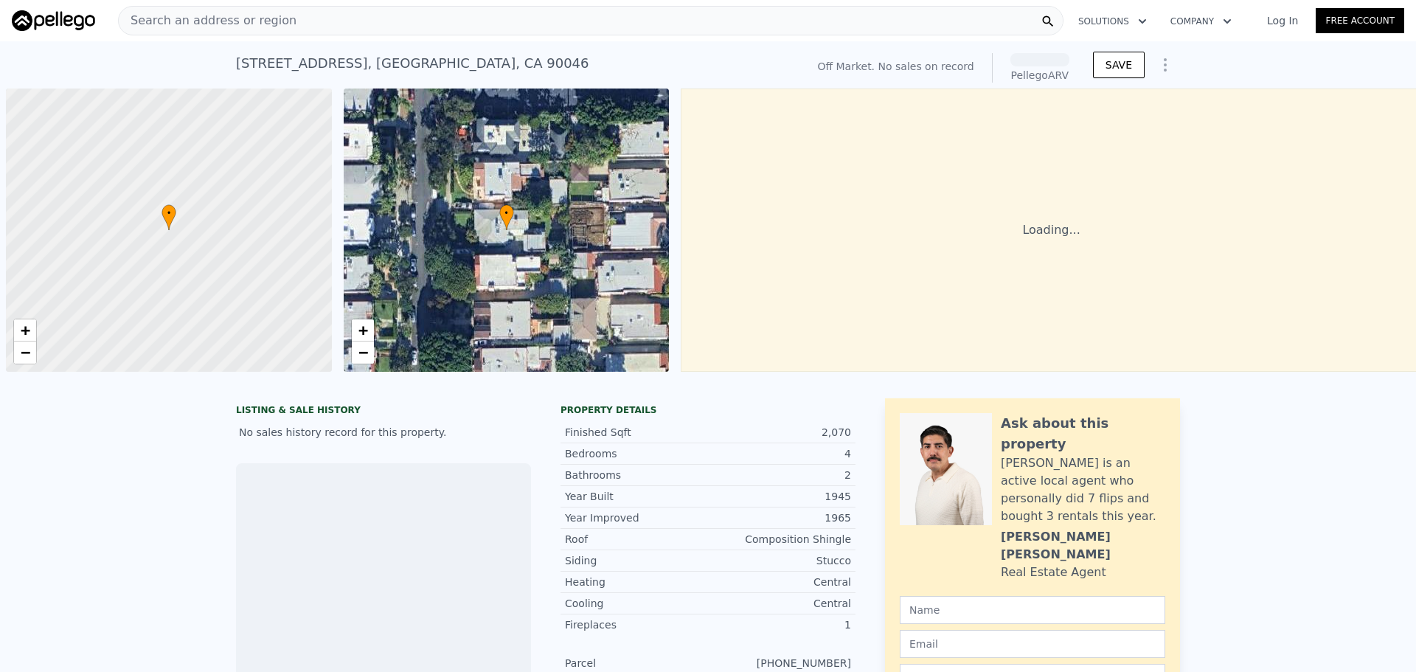
scroll to position [0, 6]
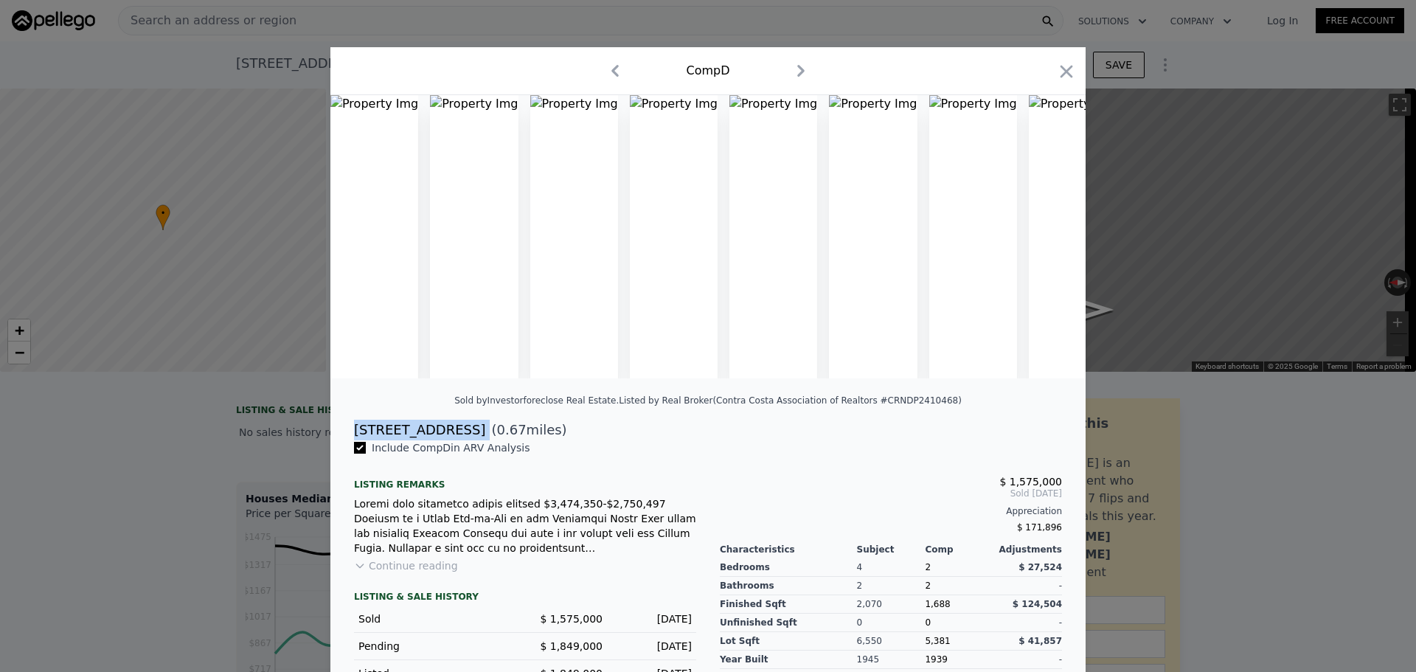
drag, startPoint x: 466, startPoint y: 443, endPoint x: 347, endPoint y: 440, distance: 118.8
click at [347, 440] on div "1536 Marmont Ave ( 0.67 miles)" at bounding box center [708, 430] width 732 height 21
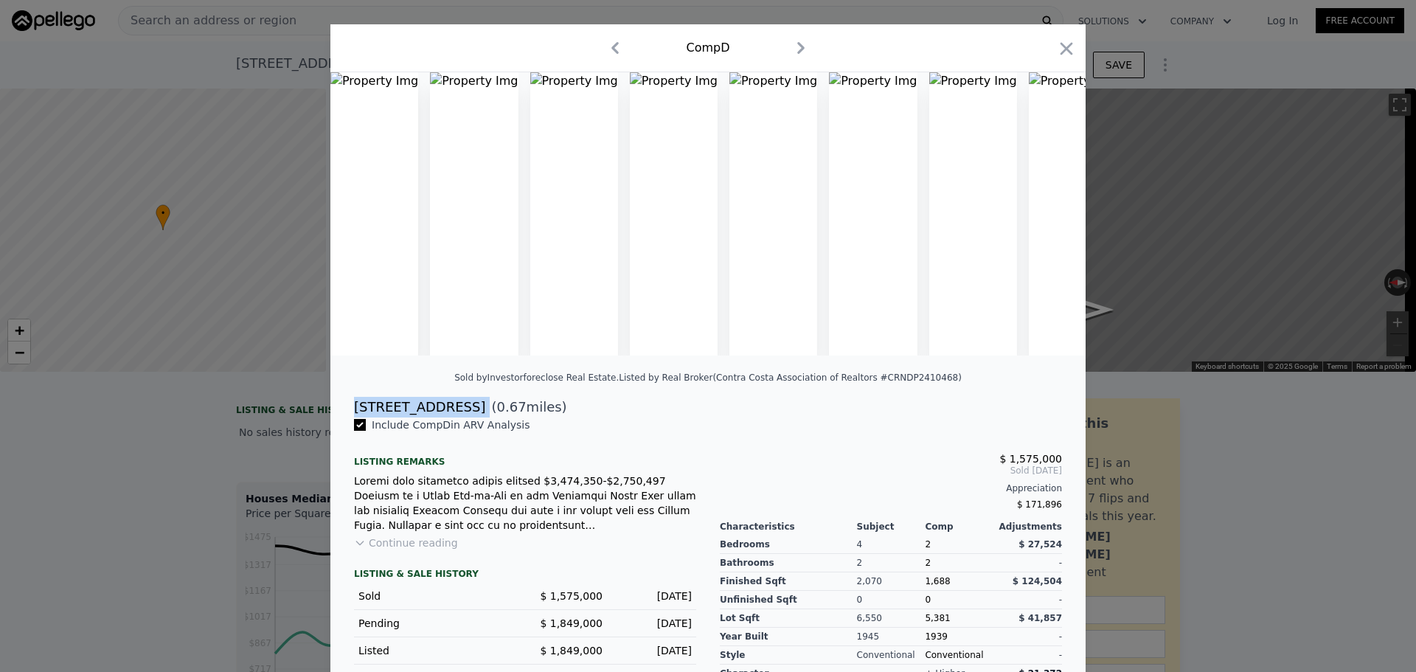
scroll to position [0, 0]
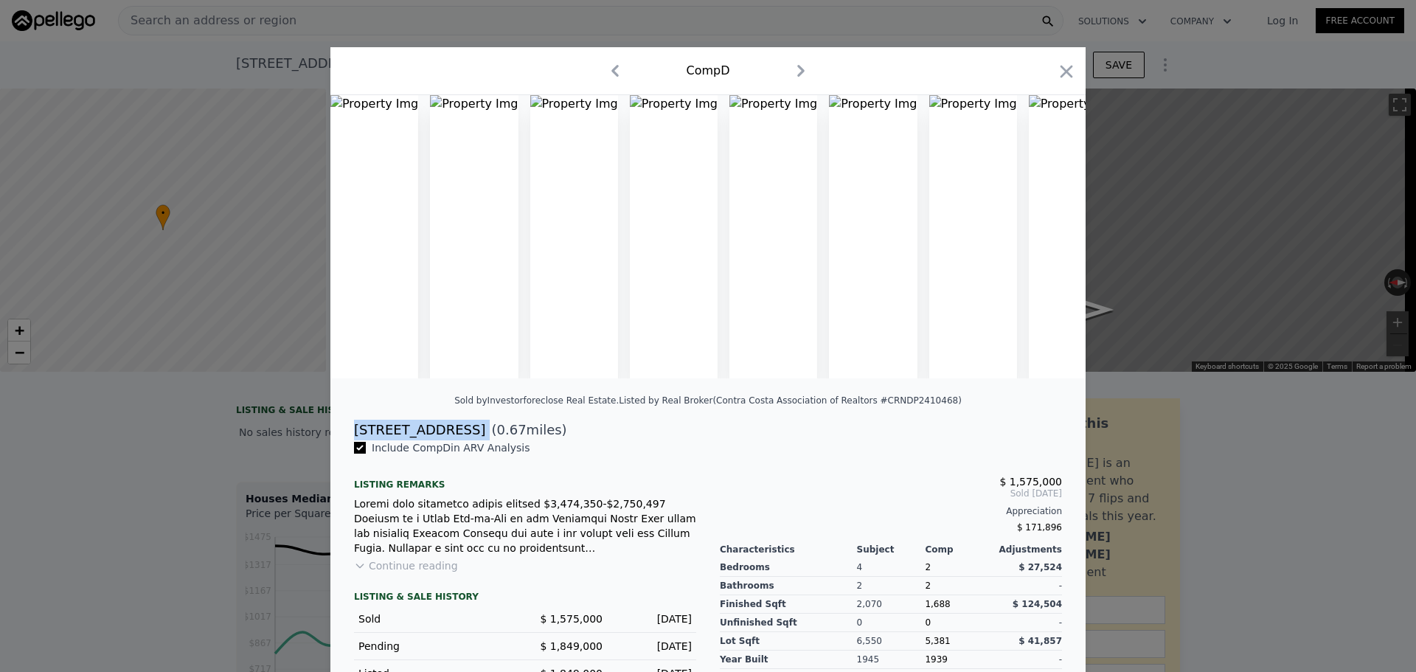
click at [799, 66] on icon "button" at bounding box center [801, 71] width 24 height 24
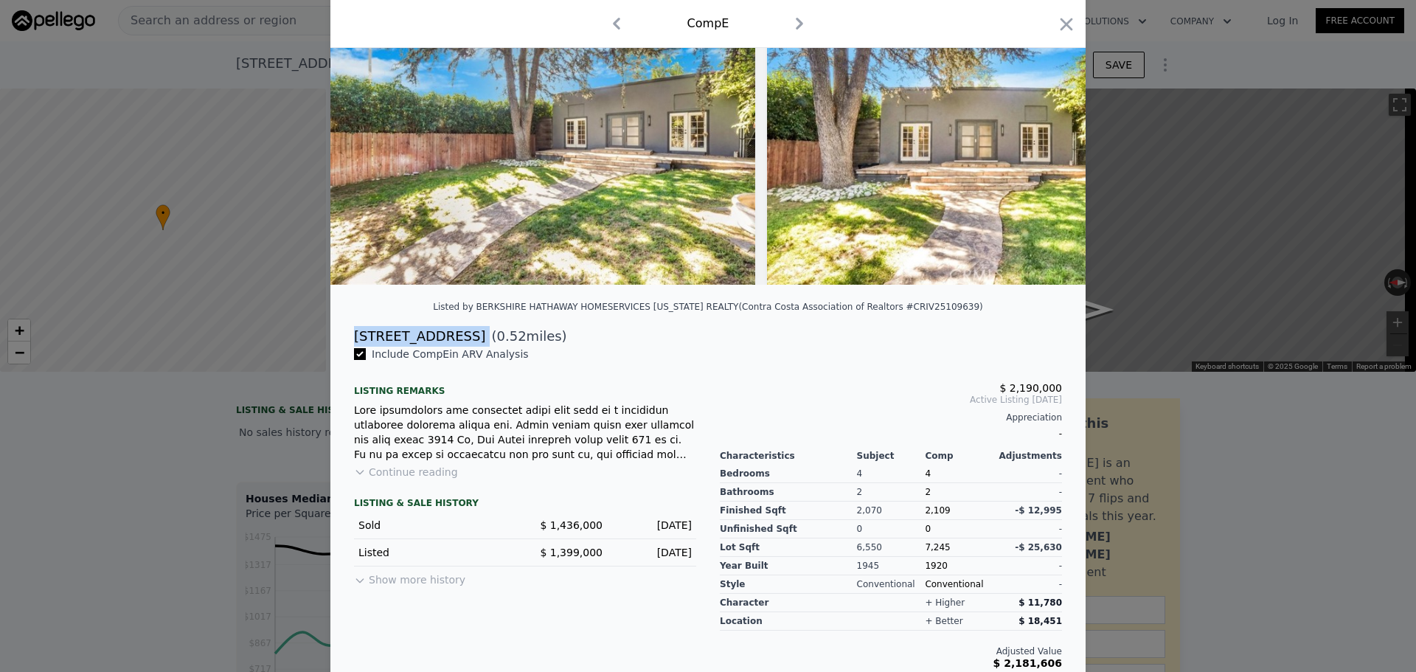
scroll to position [114, 0]
